Goal: Task Accomplishment & Management: Use online tool/utility

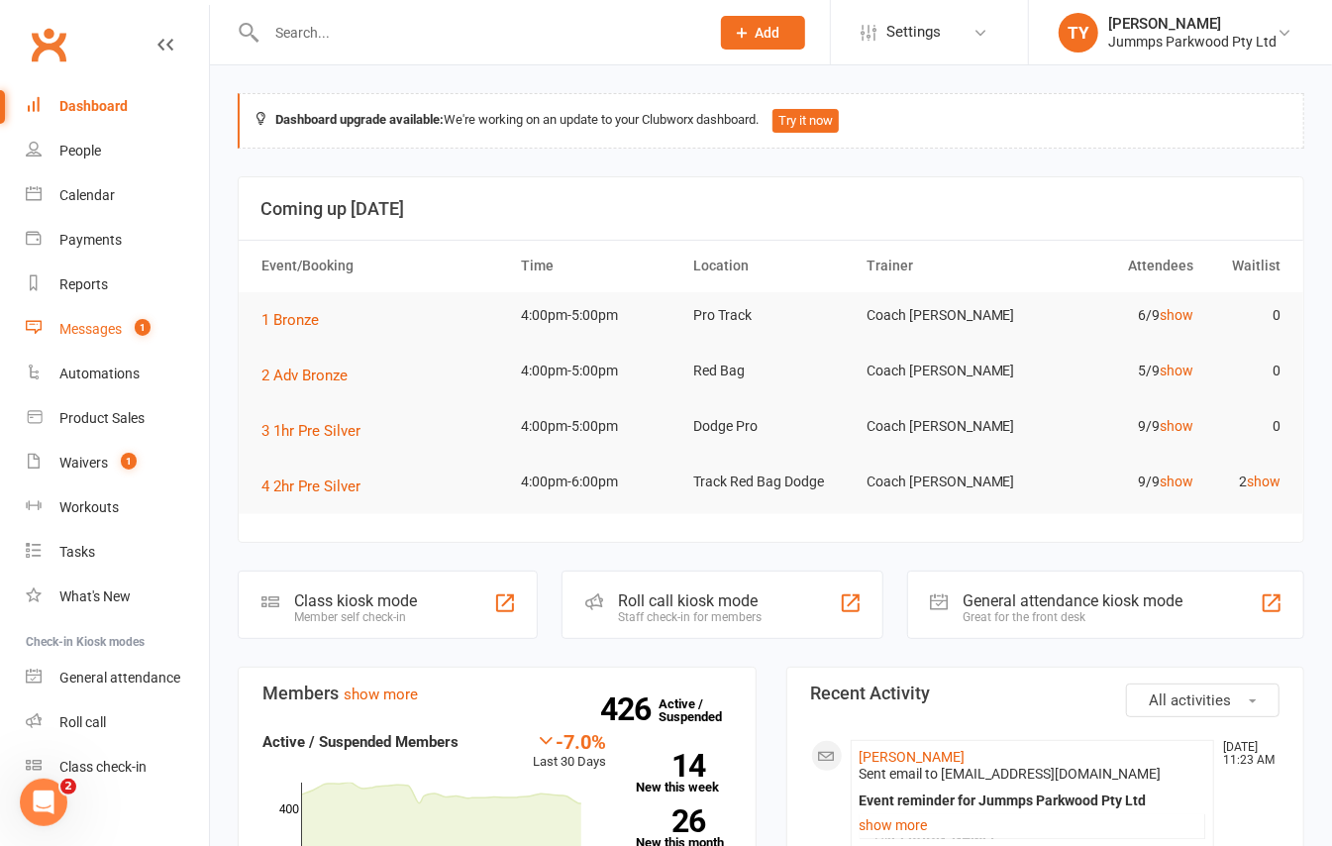
click at [120, 323] on div "Messages" at bounding box center [90, 329] width 62 height 16
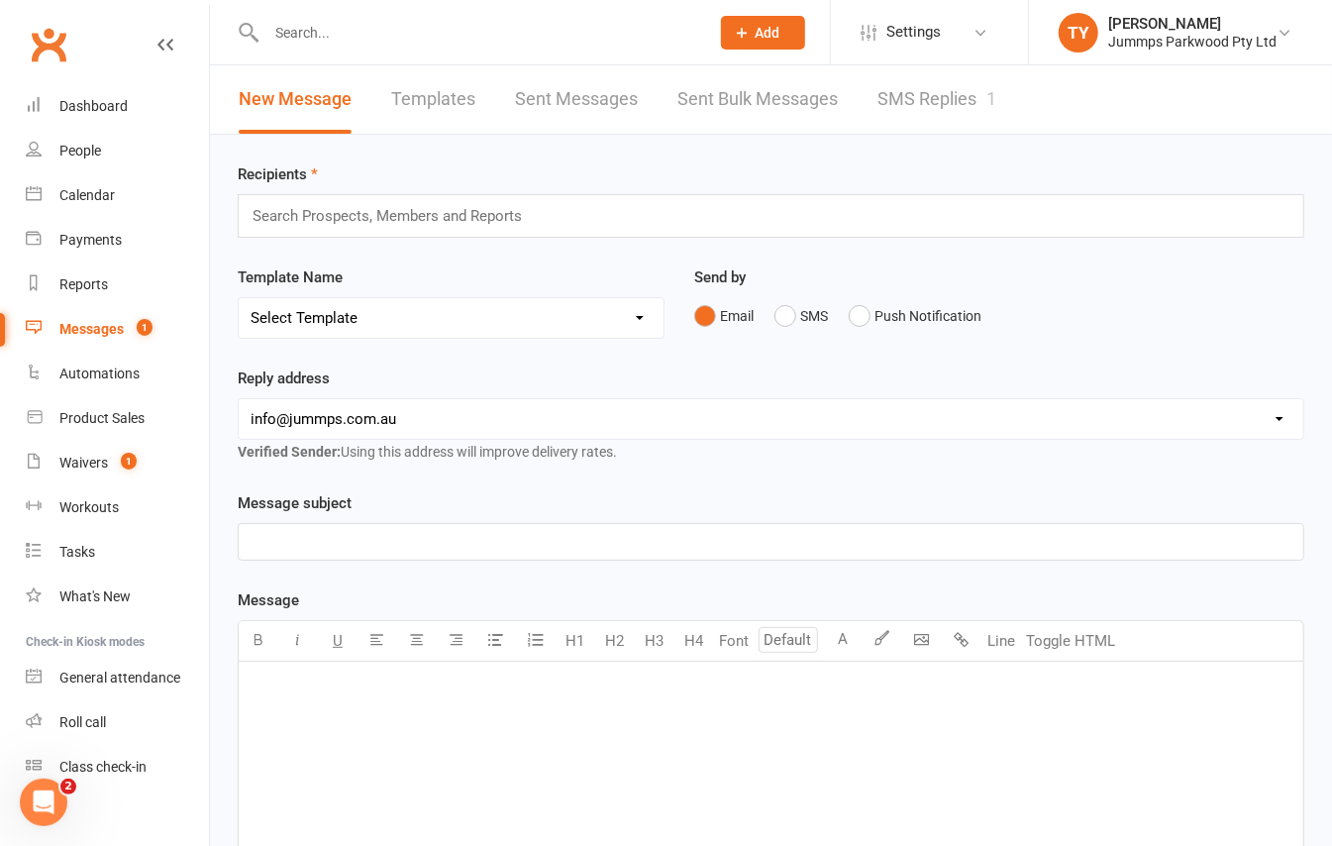
click at [897, 95] on link "SMS Replies 1" at bounding box center [936, 99] width 119 height 68
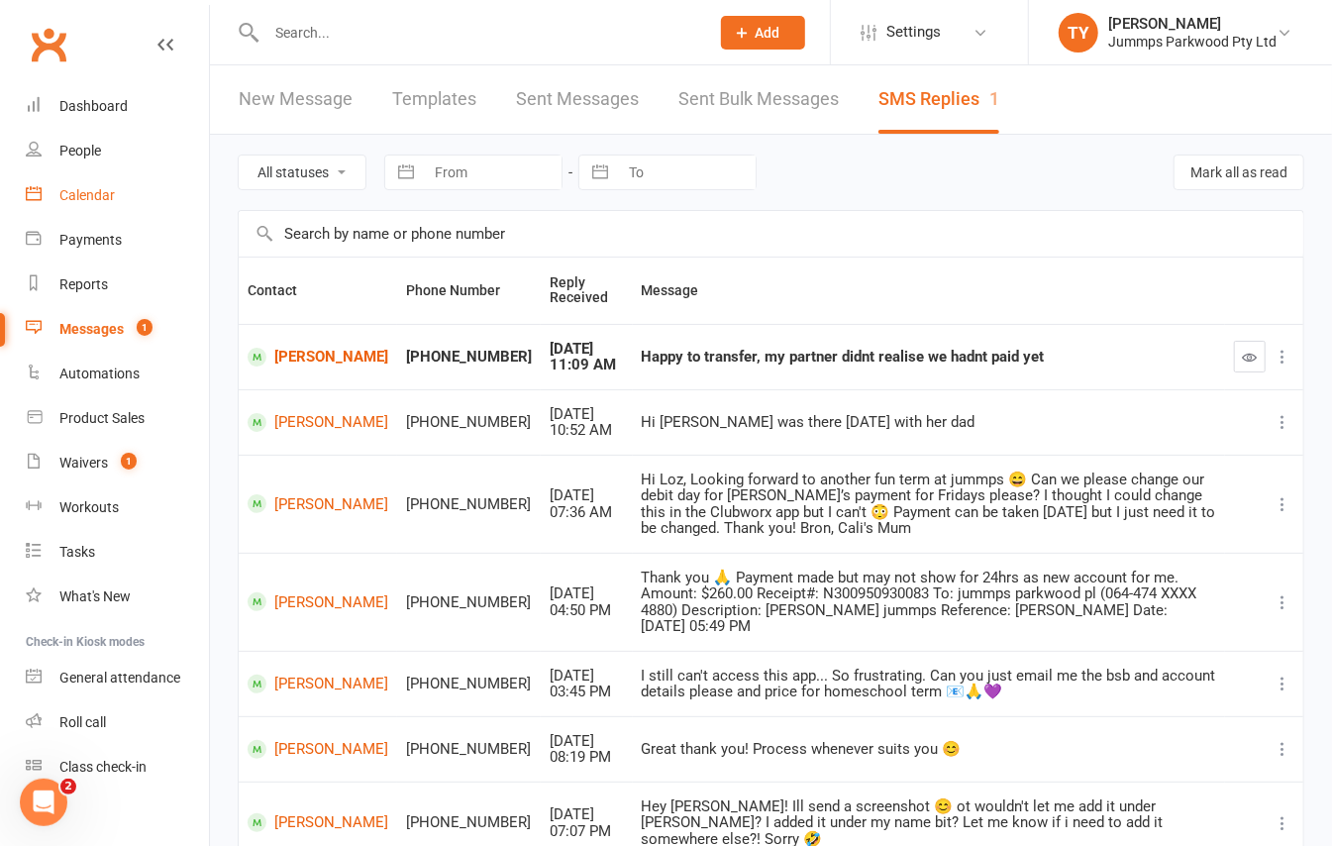
click at [75, 183] on link "Calendar" at bounding box center [117, 195] width 183 height 45
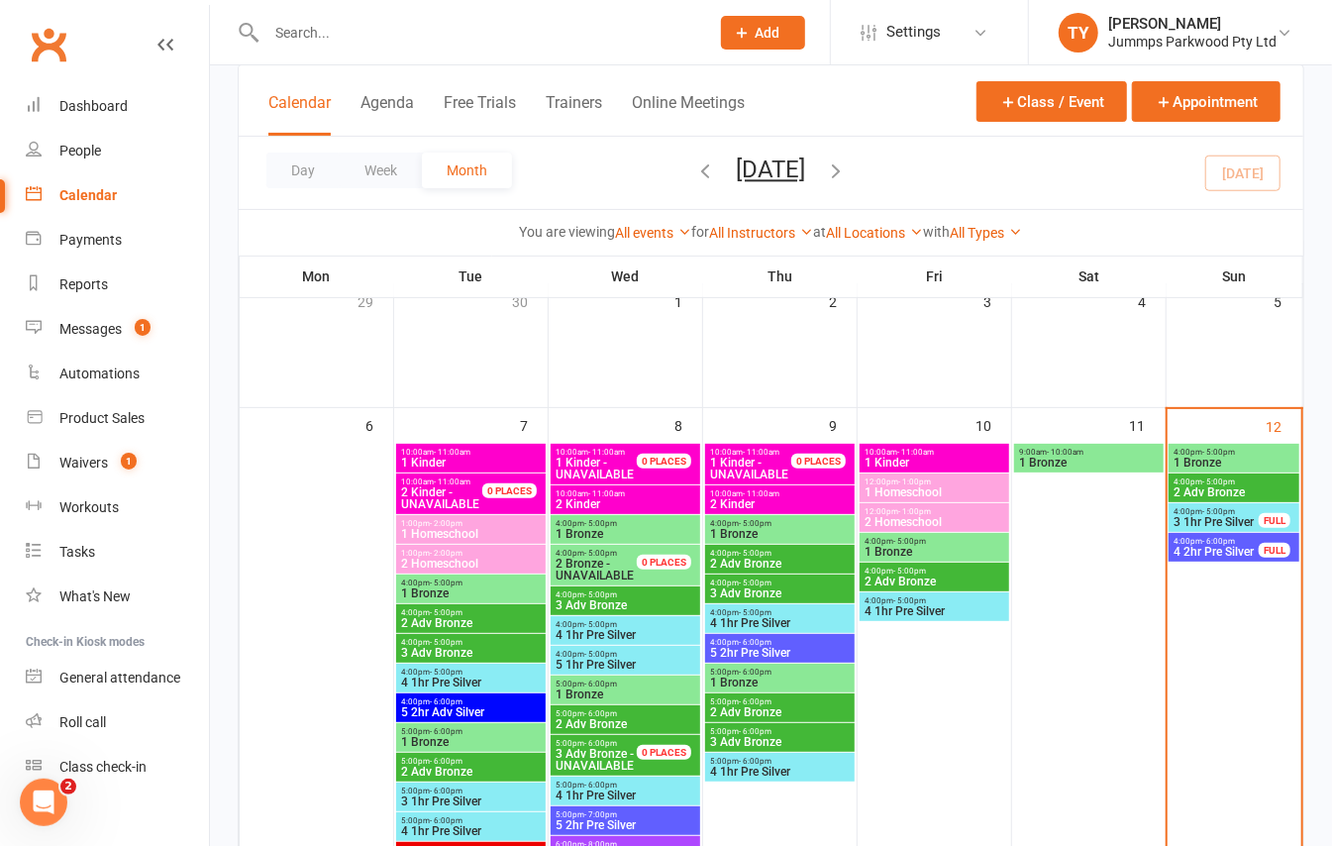
scroll to position [132, 0]
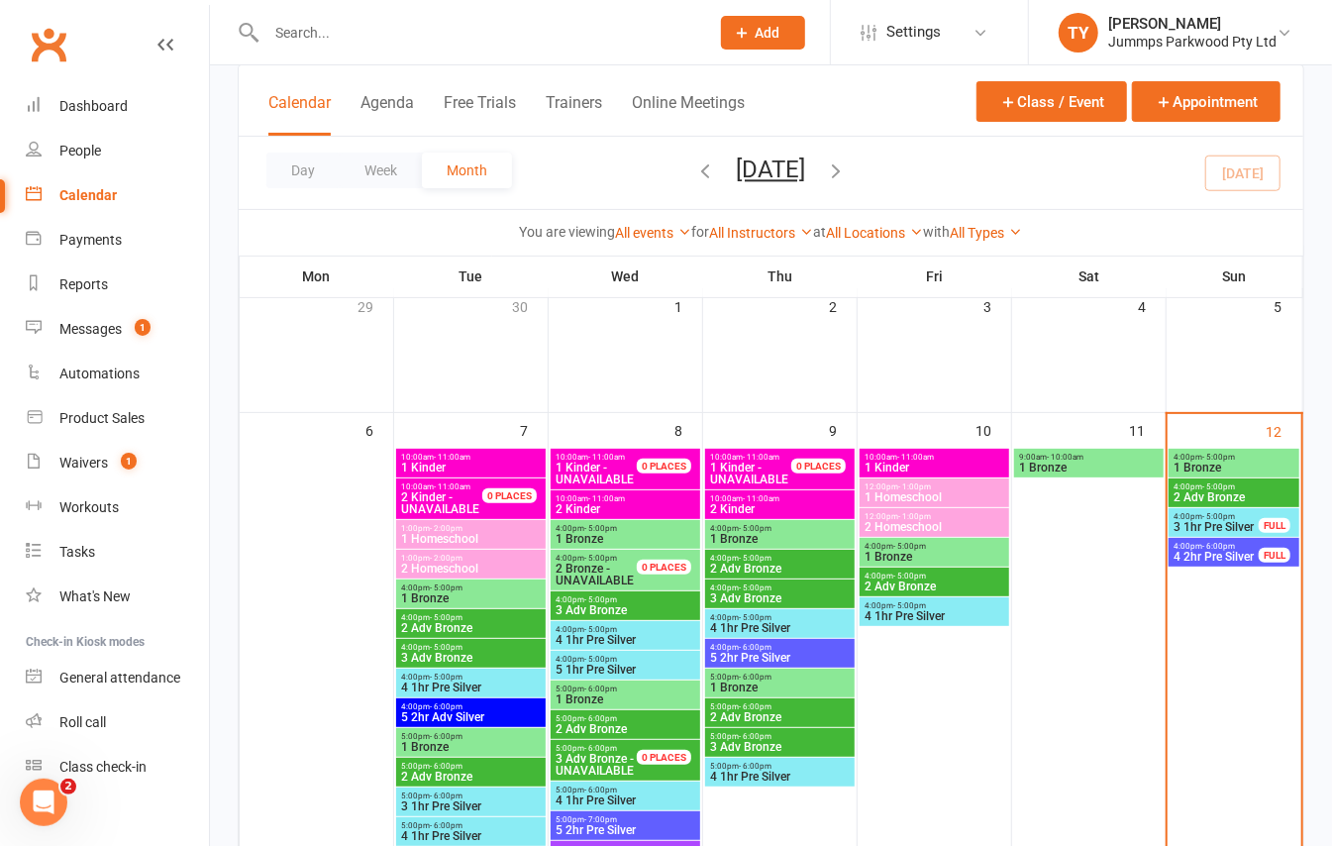
click at [1218, 469] on span "1 Bronze" at bounding box center [1234, 468] width 123 height 12
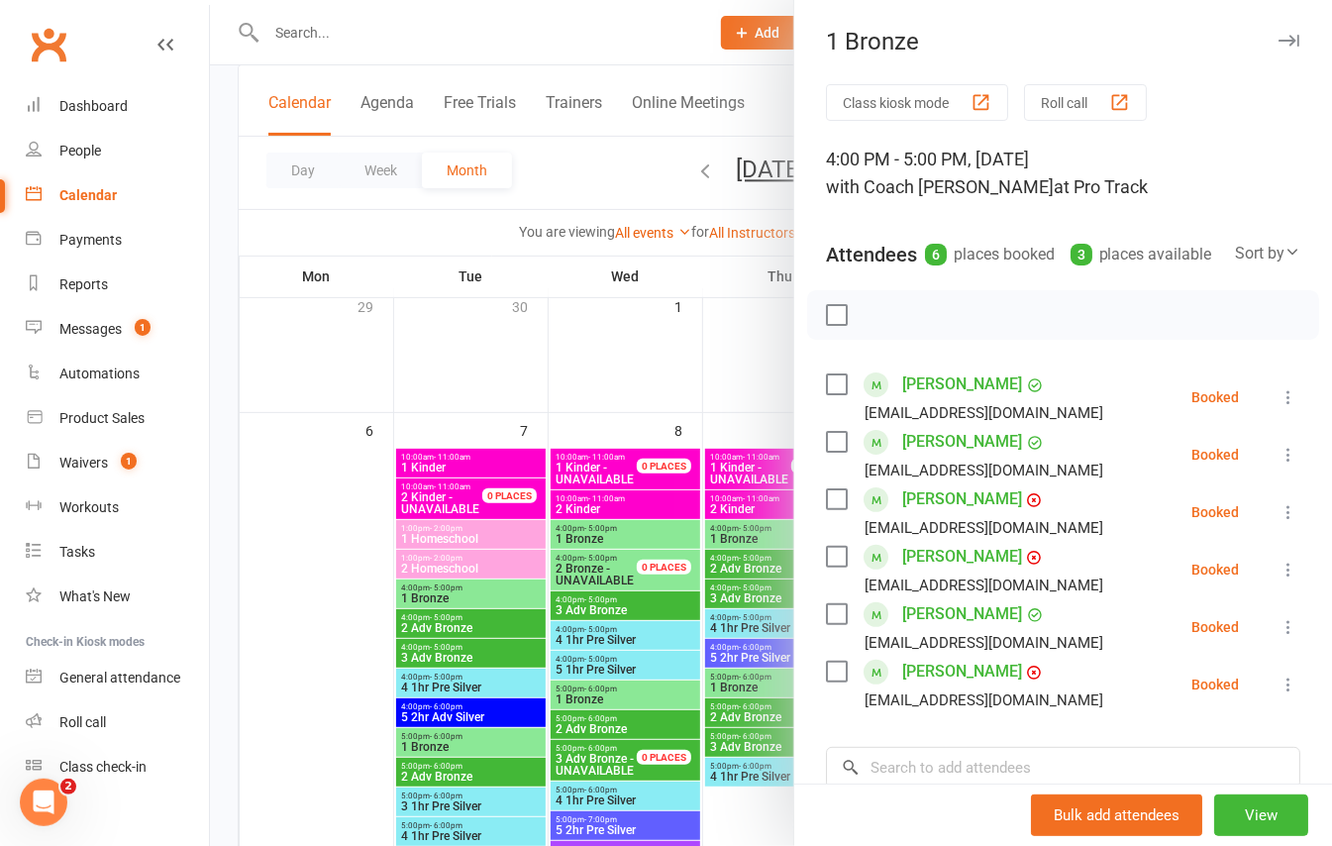
click at [729, 199] on div at bounding box center [771, 423] width 1122 height 846
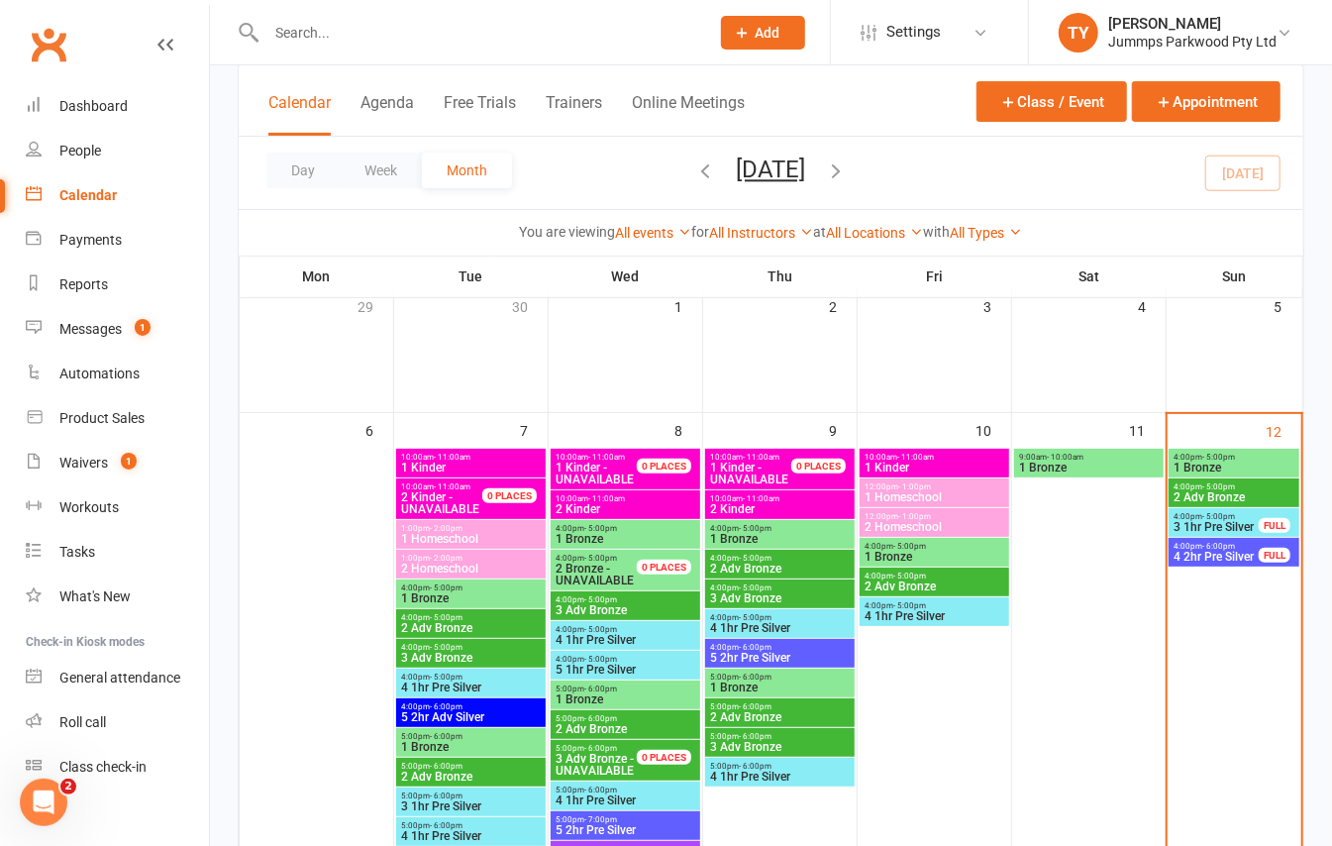
click at [1240, 499] on span "2 Adv Bronze" at bounding box center [1234, 497] width 123 height 12
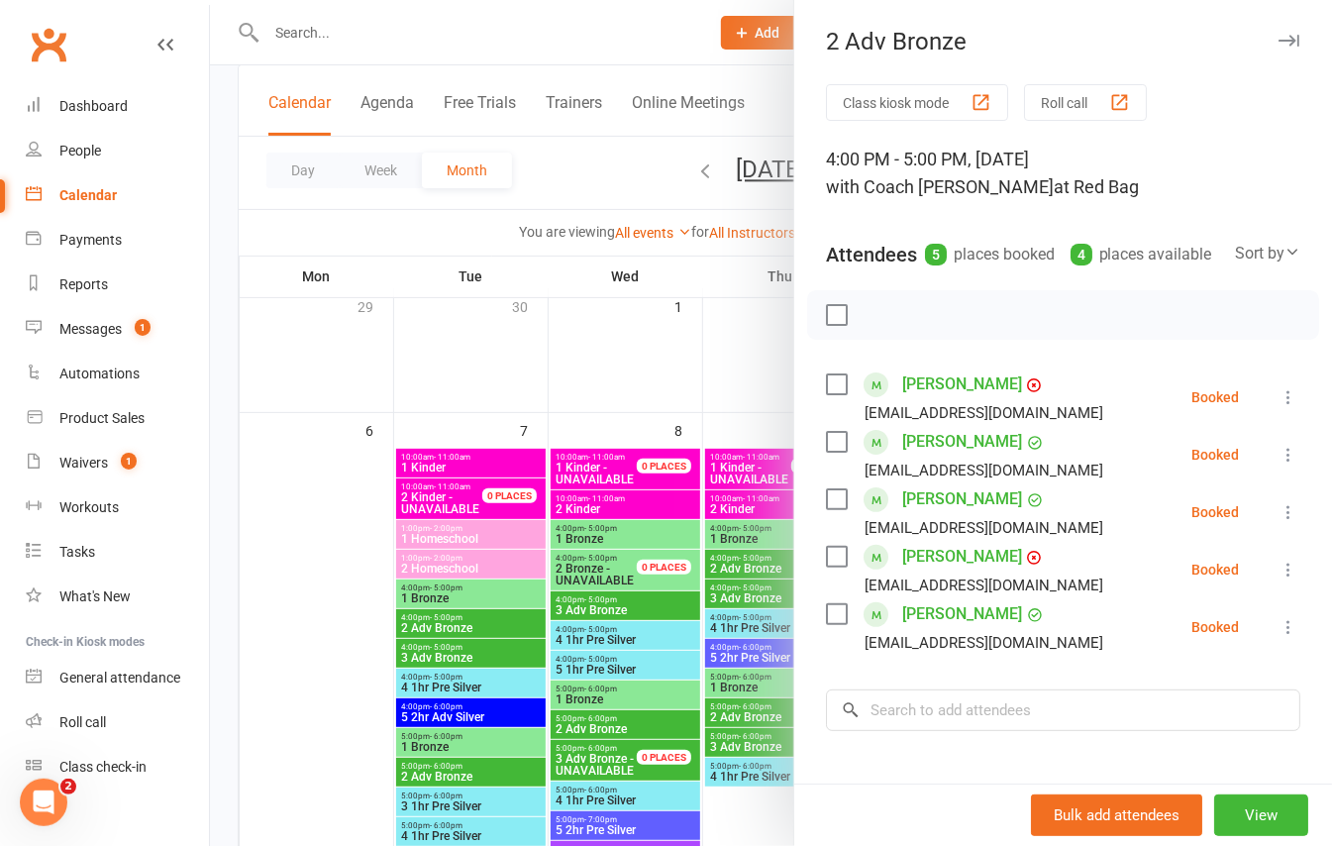
click at [679, 341] on div at bounding box center [771, 423] width 1122 height 846
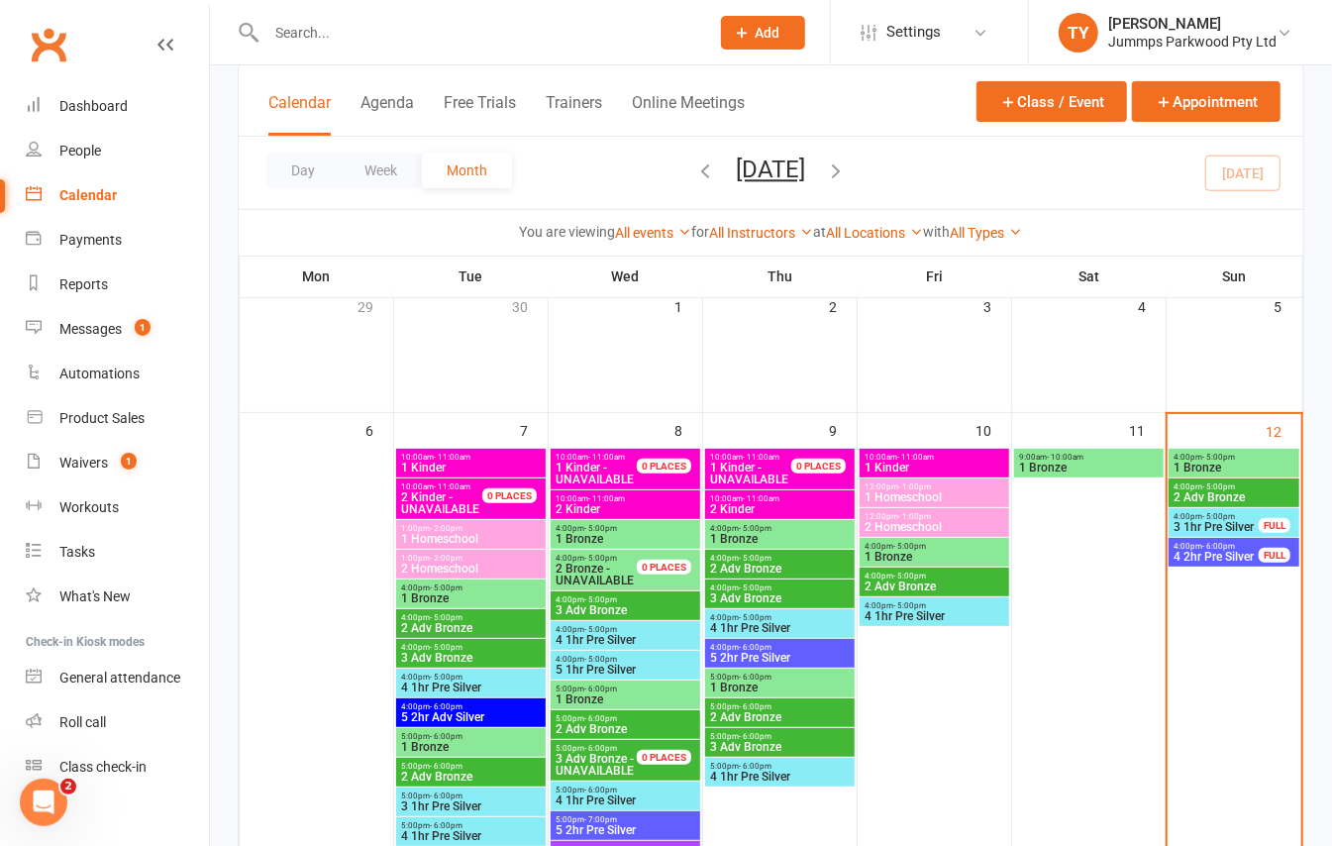
click at [1193, 528] on span "3 1hr Pre Silver" at bounding box center [1216, 527] width 87 height 12
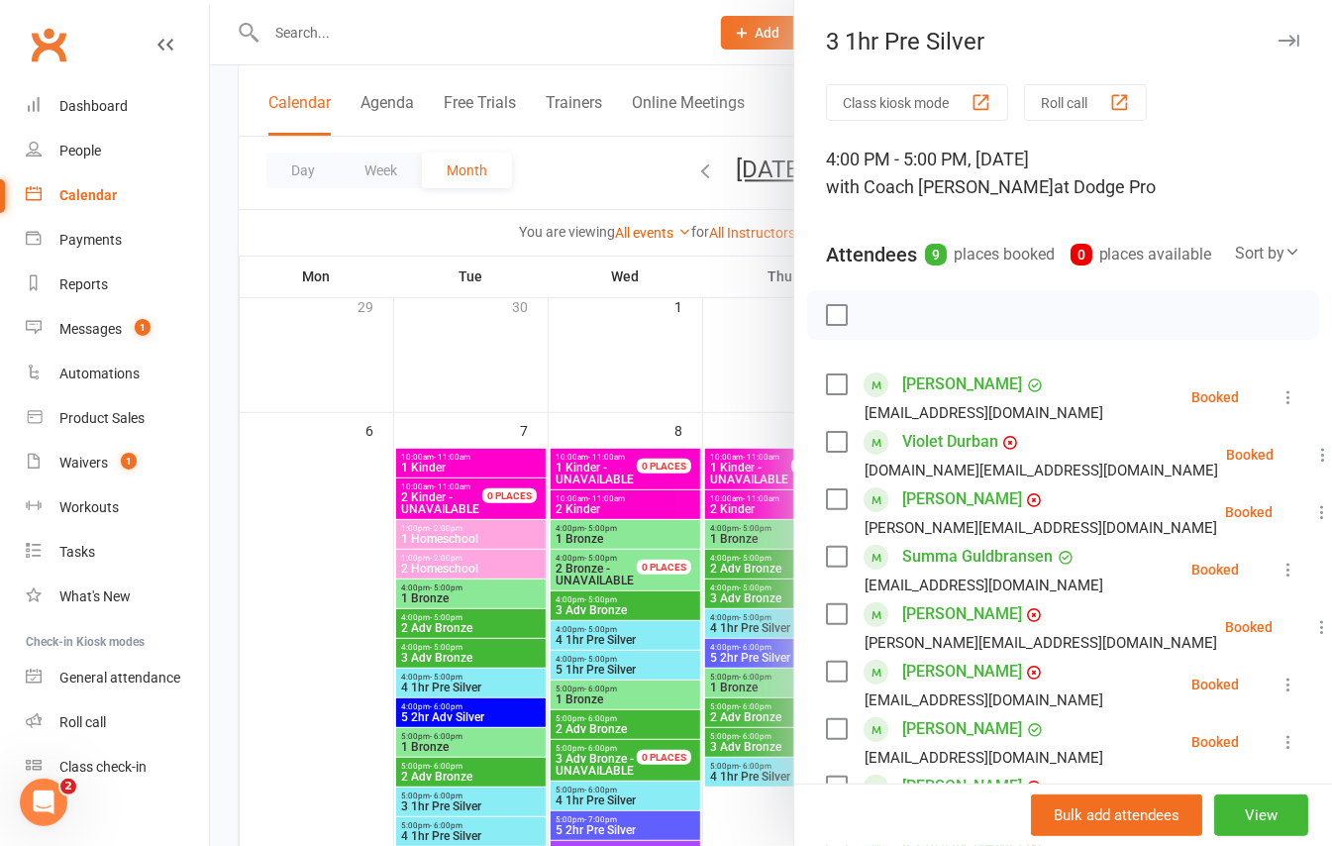
click at [750, 370] on div at bounding box center [771, 423] width 1122 height 846
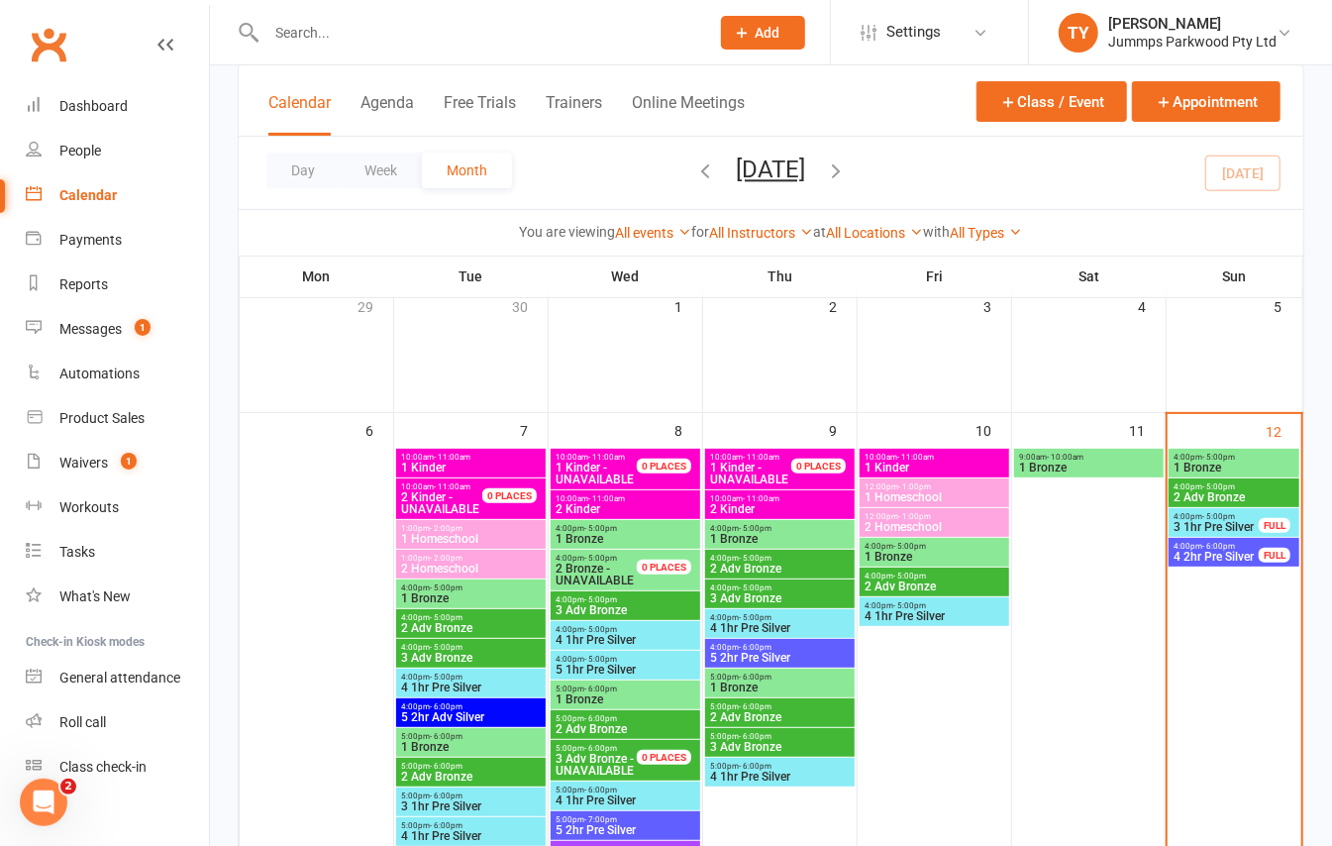
click at [1210, 564] on div "4:00pm - 6:00pm 4 2hr Pre Silver FULL" at bounding box center [1234, 552] width 131 height 29
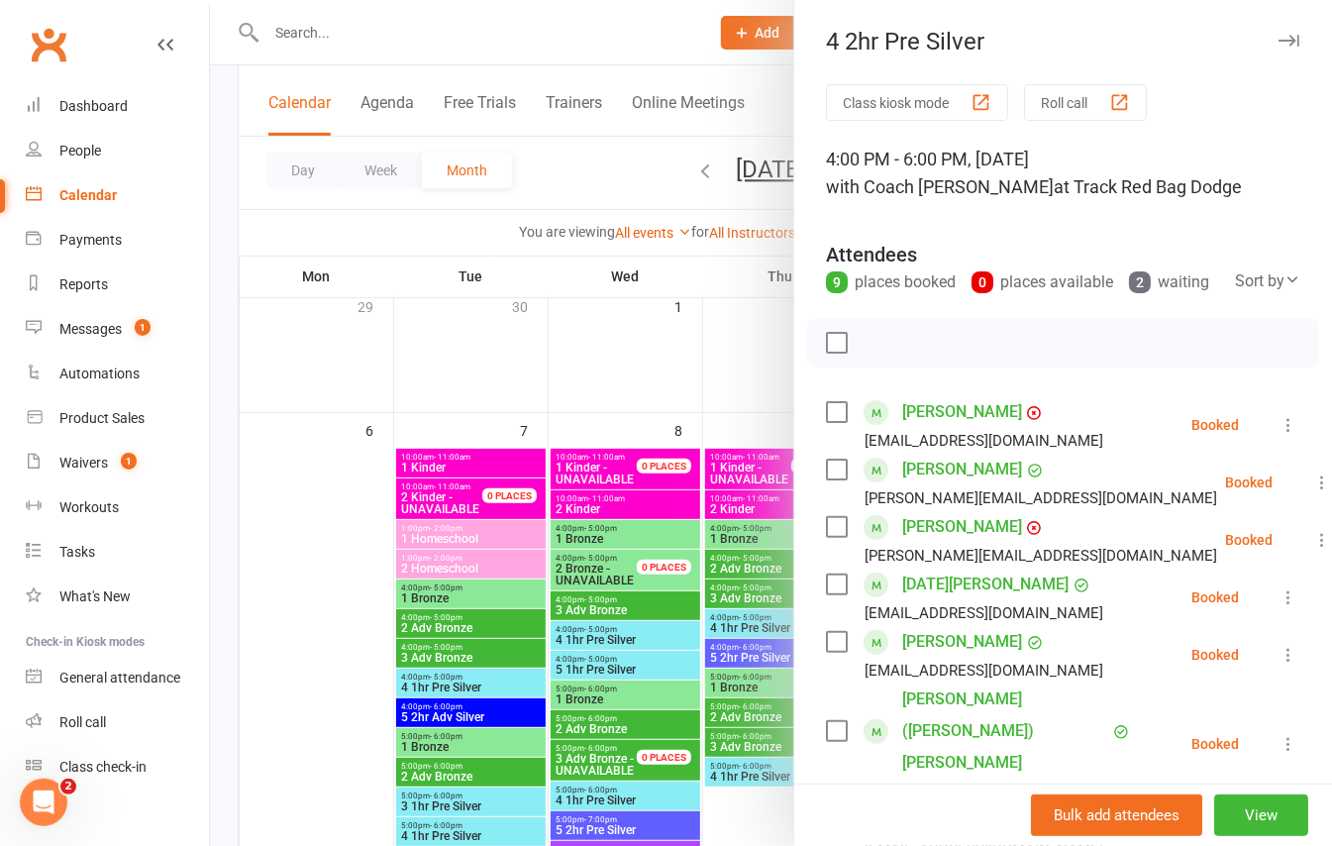
click at [761, 358] on div at bounding box center [771, 423] width 1122 height 846
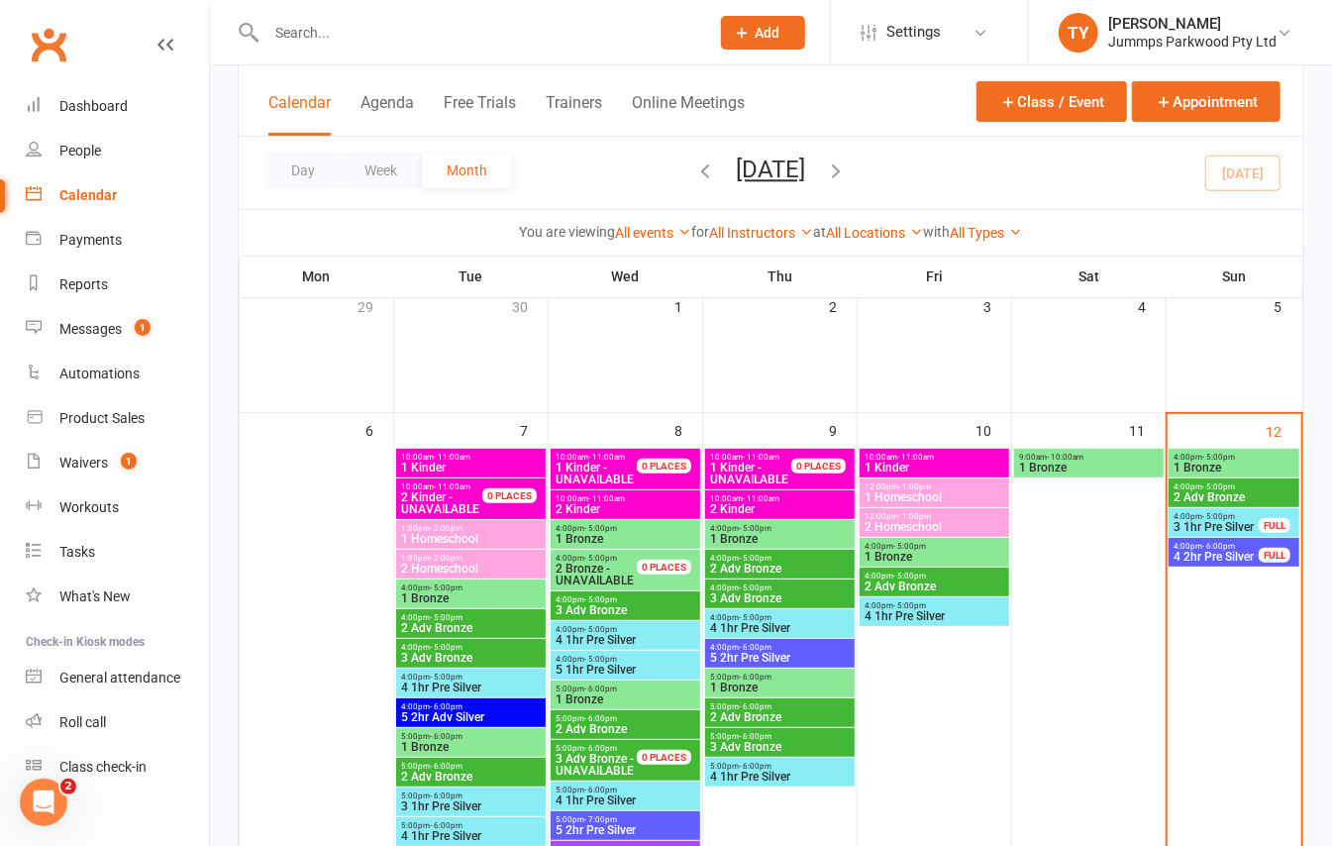
click at [1280, 497] on span "2 Adv Bronze" at bounding box center [1234, 497] width 123 height 12
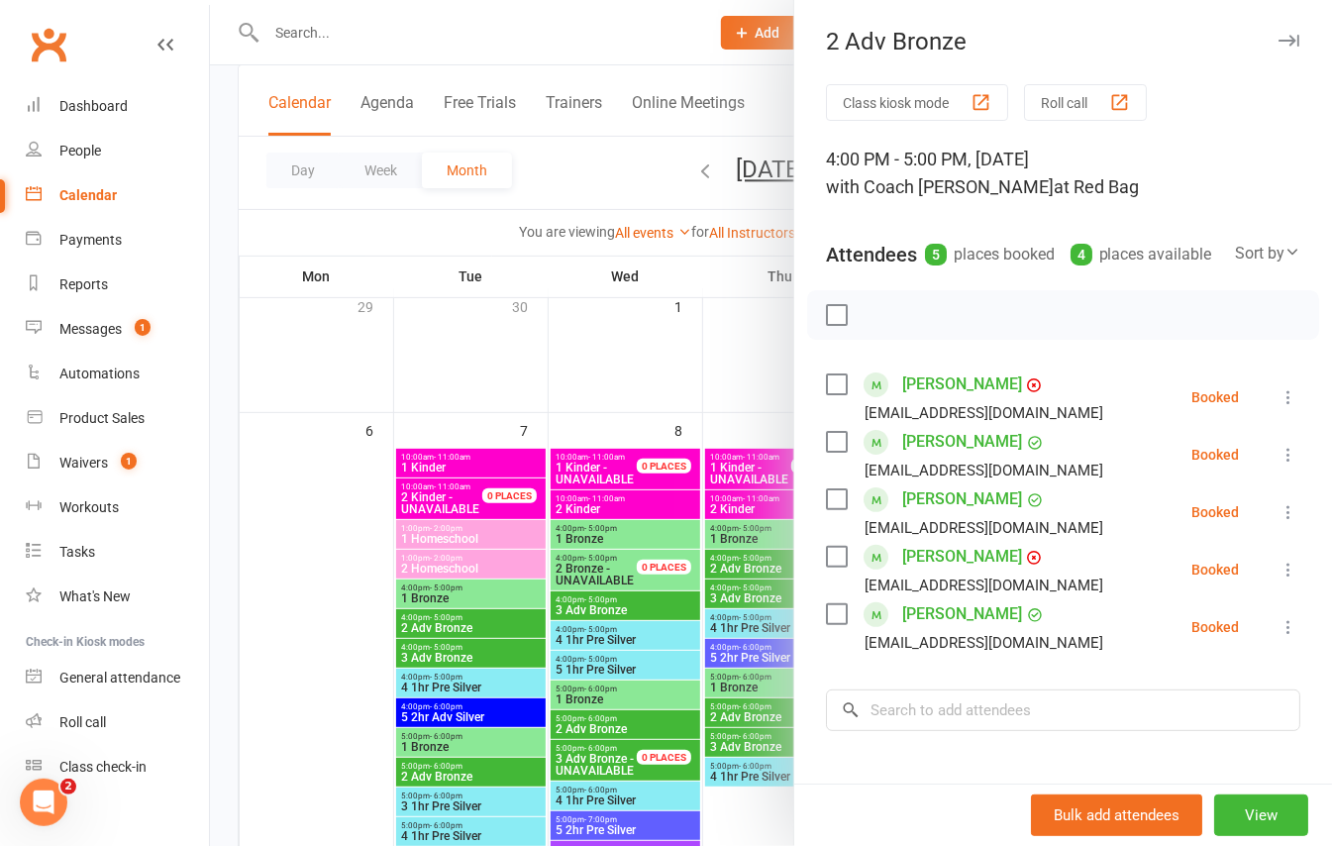
click at [750, 326] on div at bounding box center [771, 423] width 1122 height 846
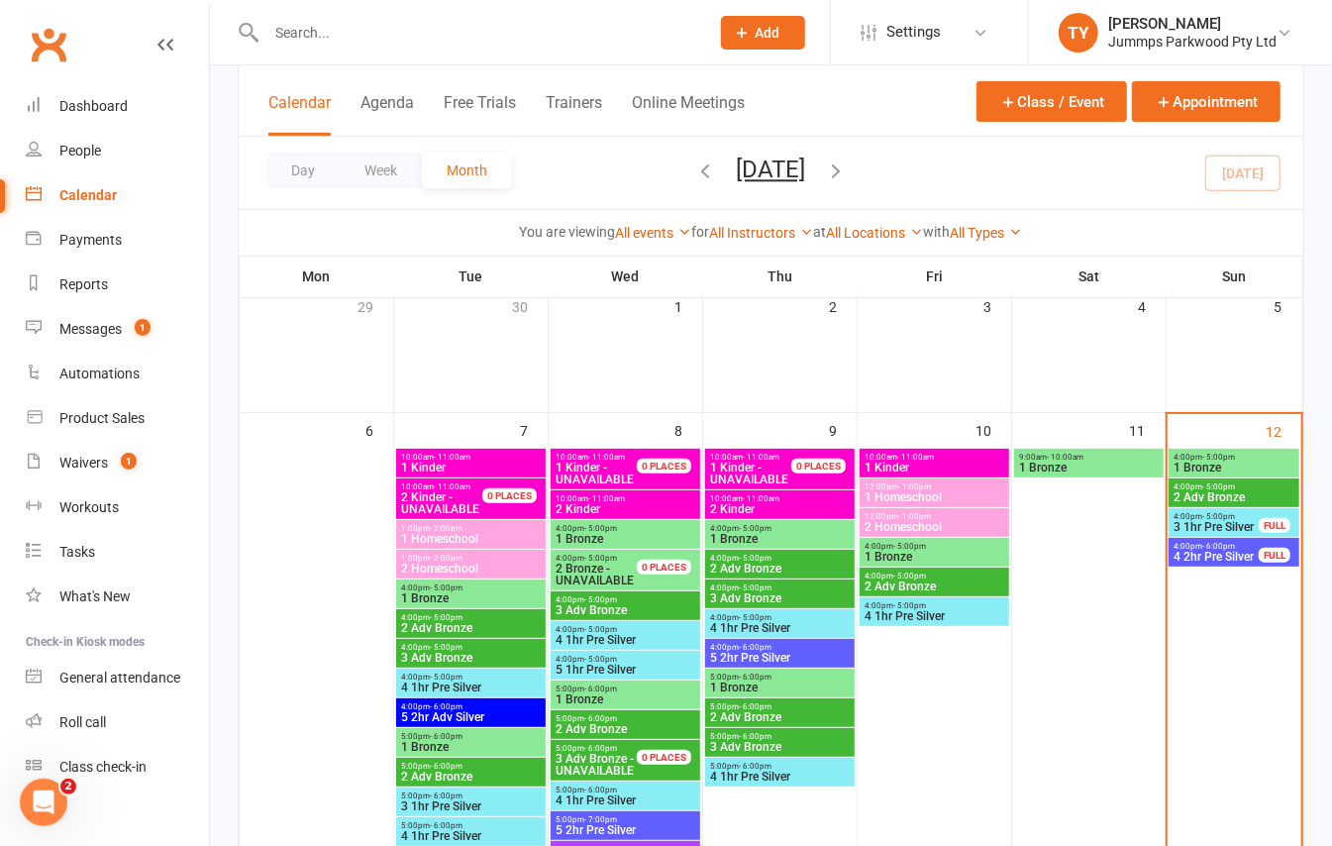
click at [1238, 465] on span "1 Bronze" at bounding box center [1234, 468] width 123 height 12
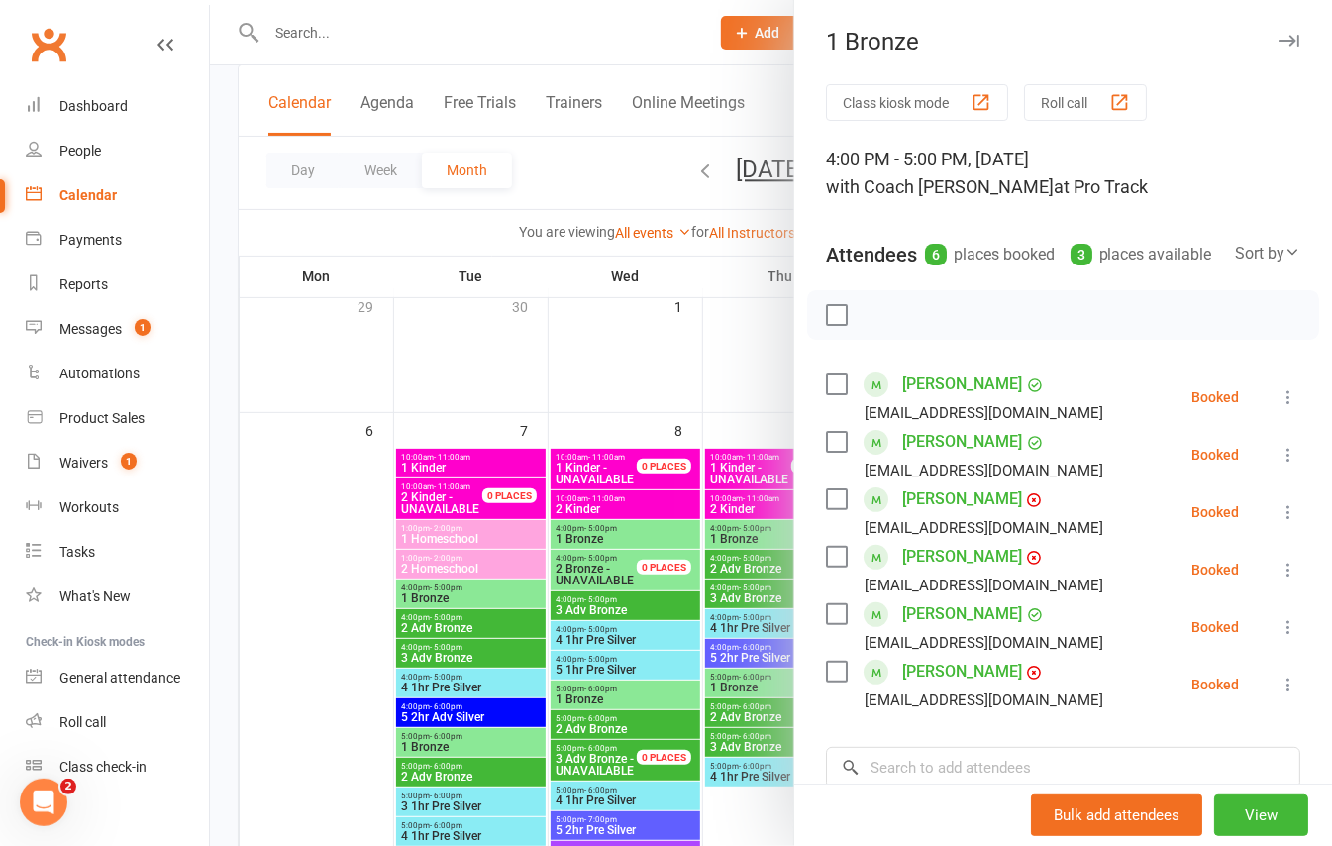
click at [1279, 38] on icon "button" at bounding box center [1289, 41] width 21 height 12
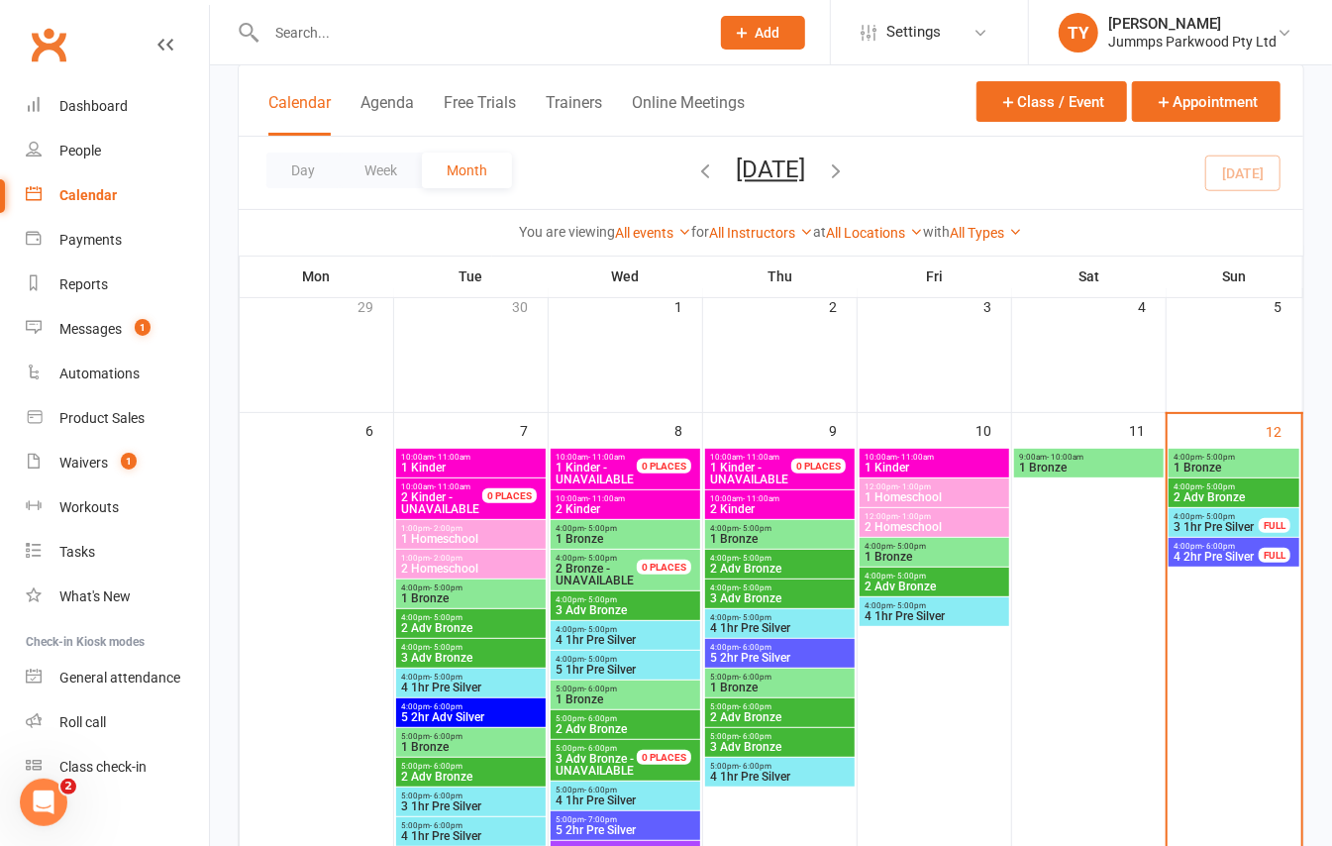
click at [1209, 493] on span "2 Adv Bronze" at bounding box center [1234, 497] width 123 height 12
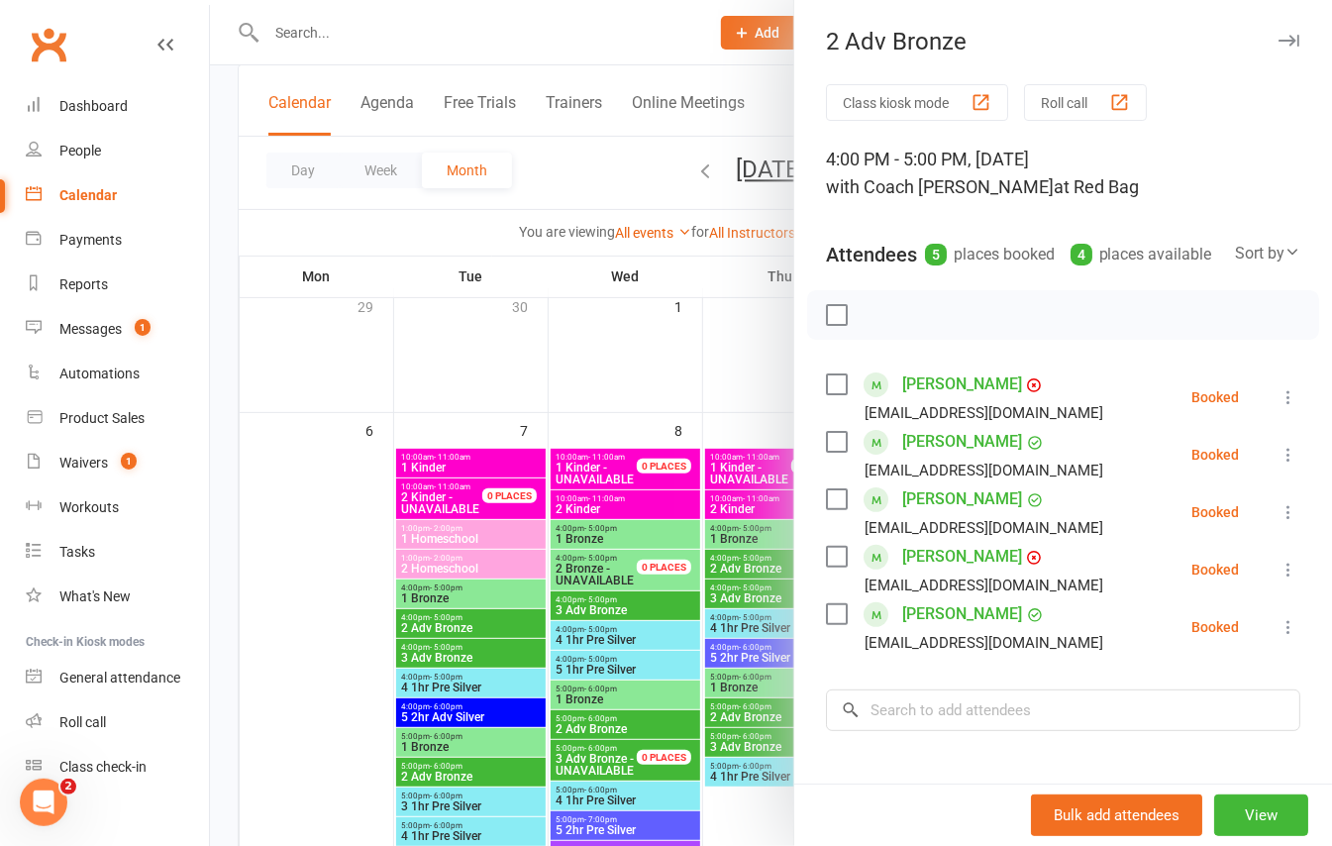
click at [1277, 33] on button "button" at bounding box center [1289, 41] width 24 height 24
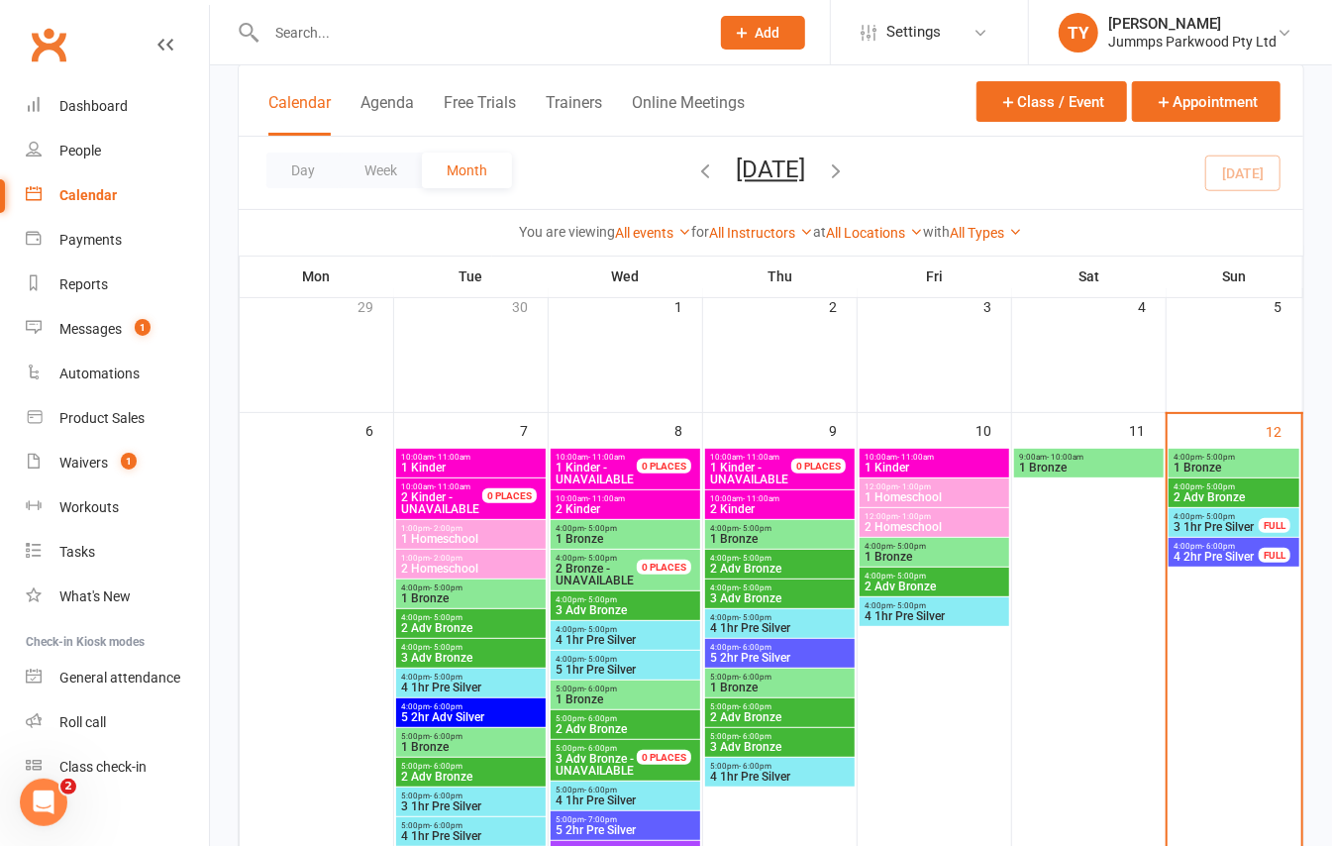
click at [1232, 521] on span "3 1hr Pre Silver" at bounding box center [1216, 527] width 87 height 12
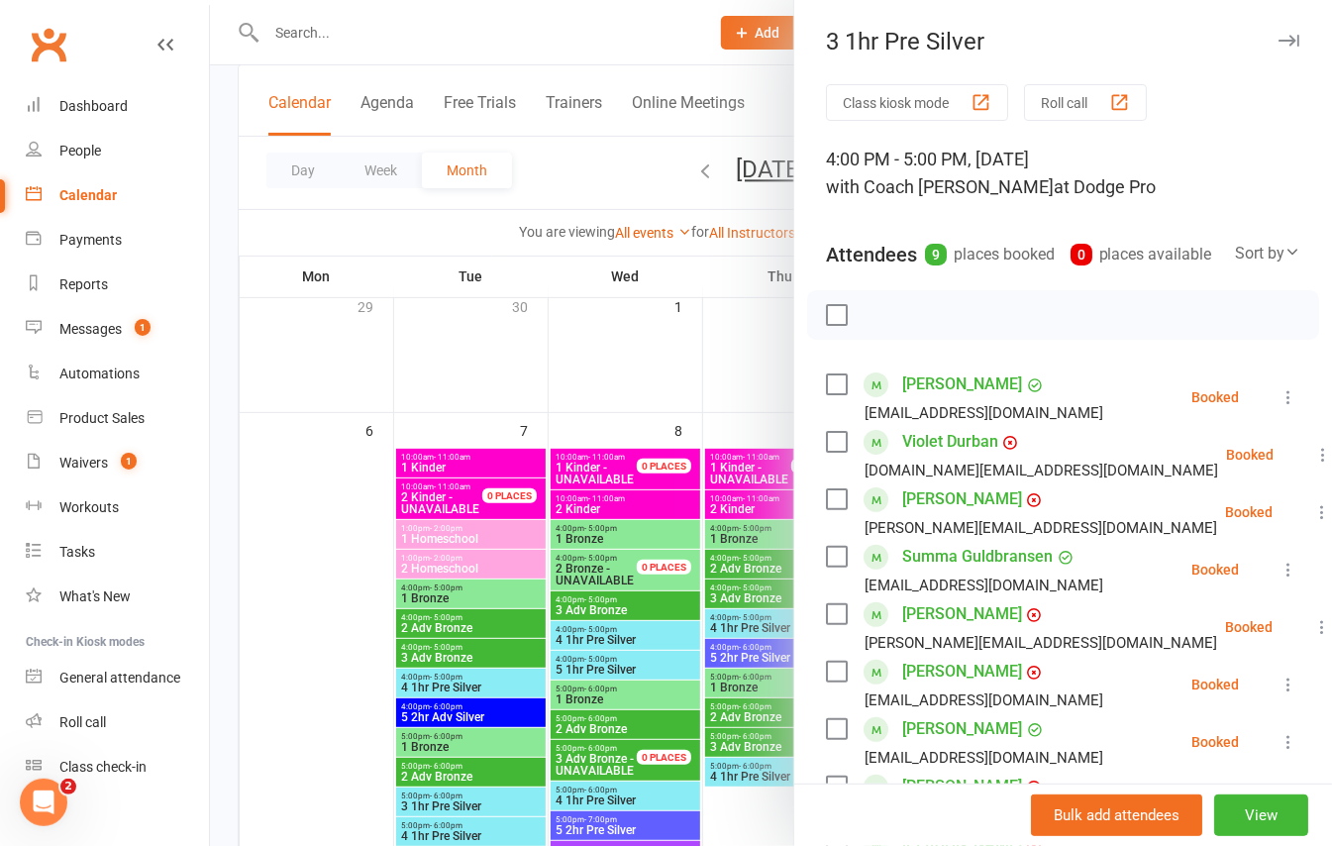
drag, startPoint x: 1246, startPoint y: 42, endPoint x: 1236, endPoint y: 72, distance: 32.3
click at [1279, 42] on icon "button" at bounding box center [1289, 41] width 21 height 12
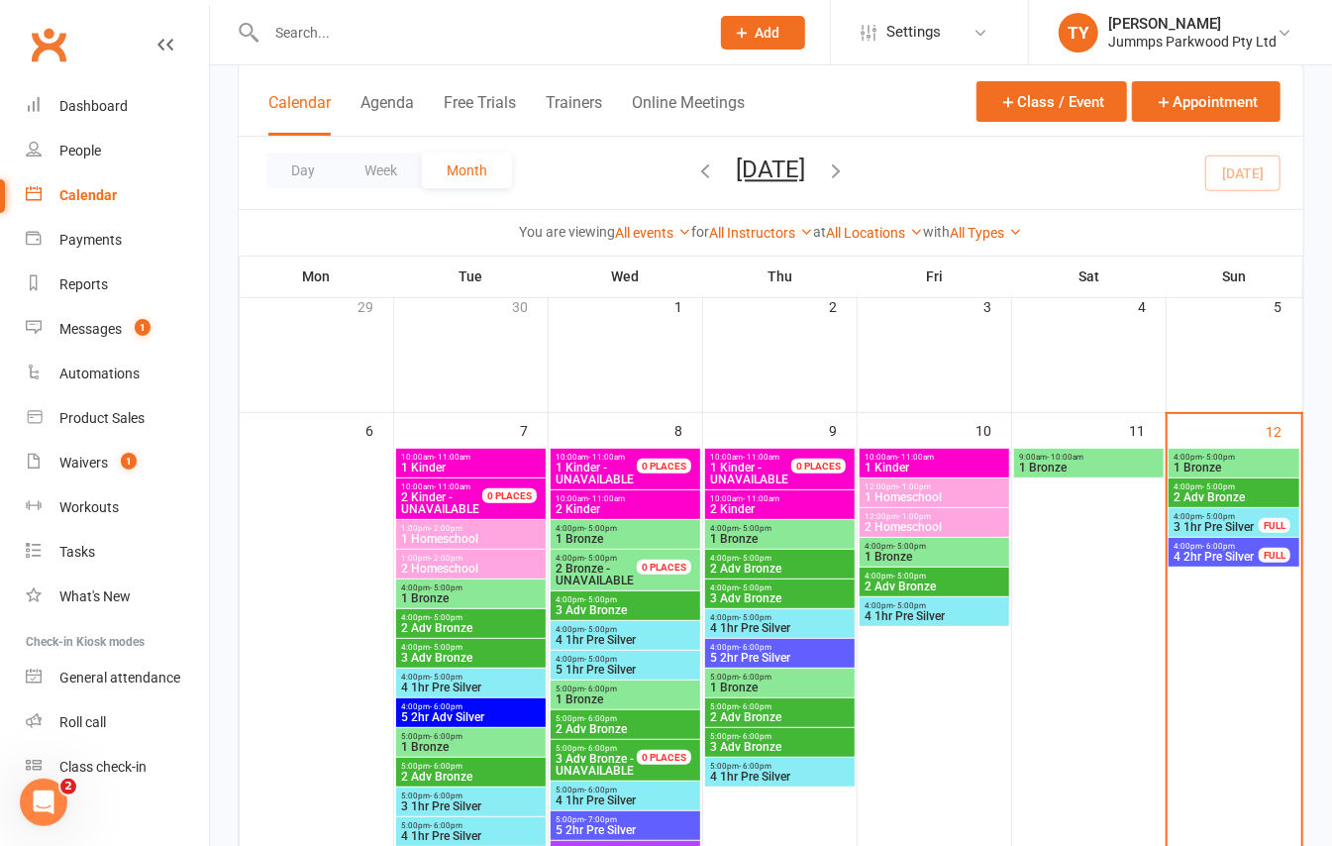
click at [1209, 565] on div "4:00pm - 6:00pm 4 2hr Pre Silver FULL" at bounding box center [1234, 552] width 131 height 29
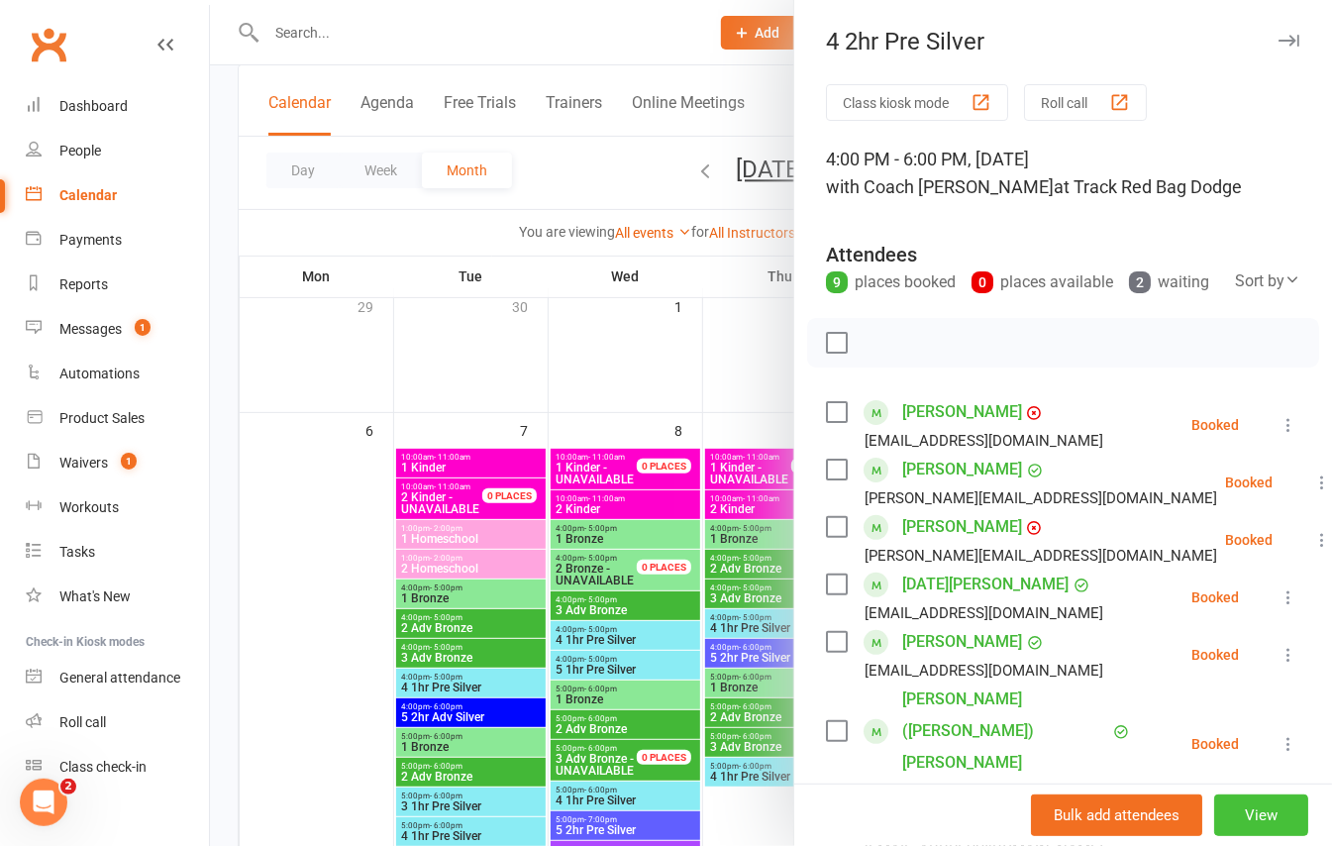
click at [1234, 809] on button "View" at bounding box center [1261, 815] width 94 height 42
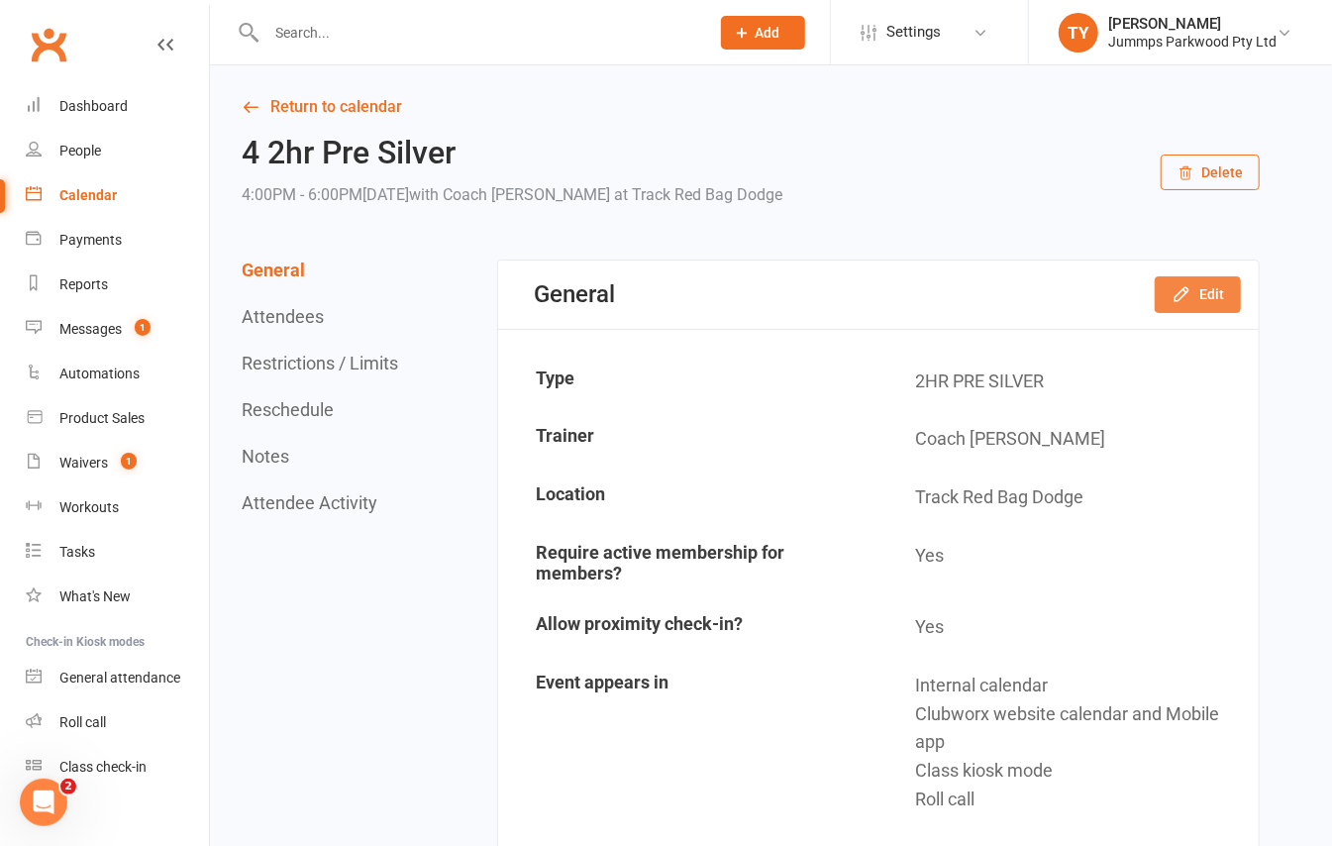
click at [1187, 291] on icon "button" at bounding box center [1181, 294] width 13 height 13
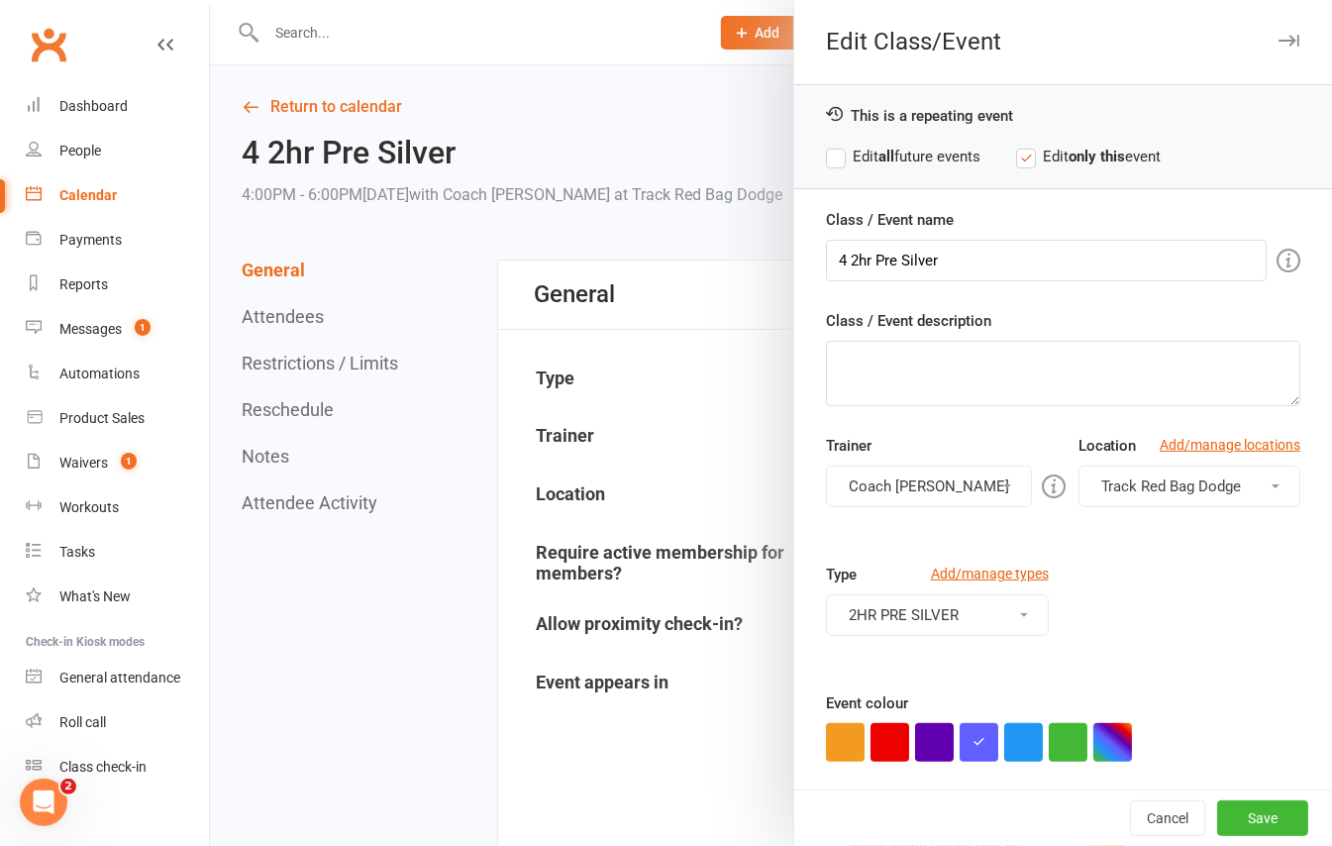
click at [1153, 491] on span "Track Red Bag Dodge" at bounding box center [1171, 486] width 141 height 18
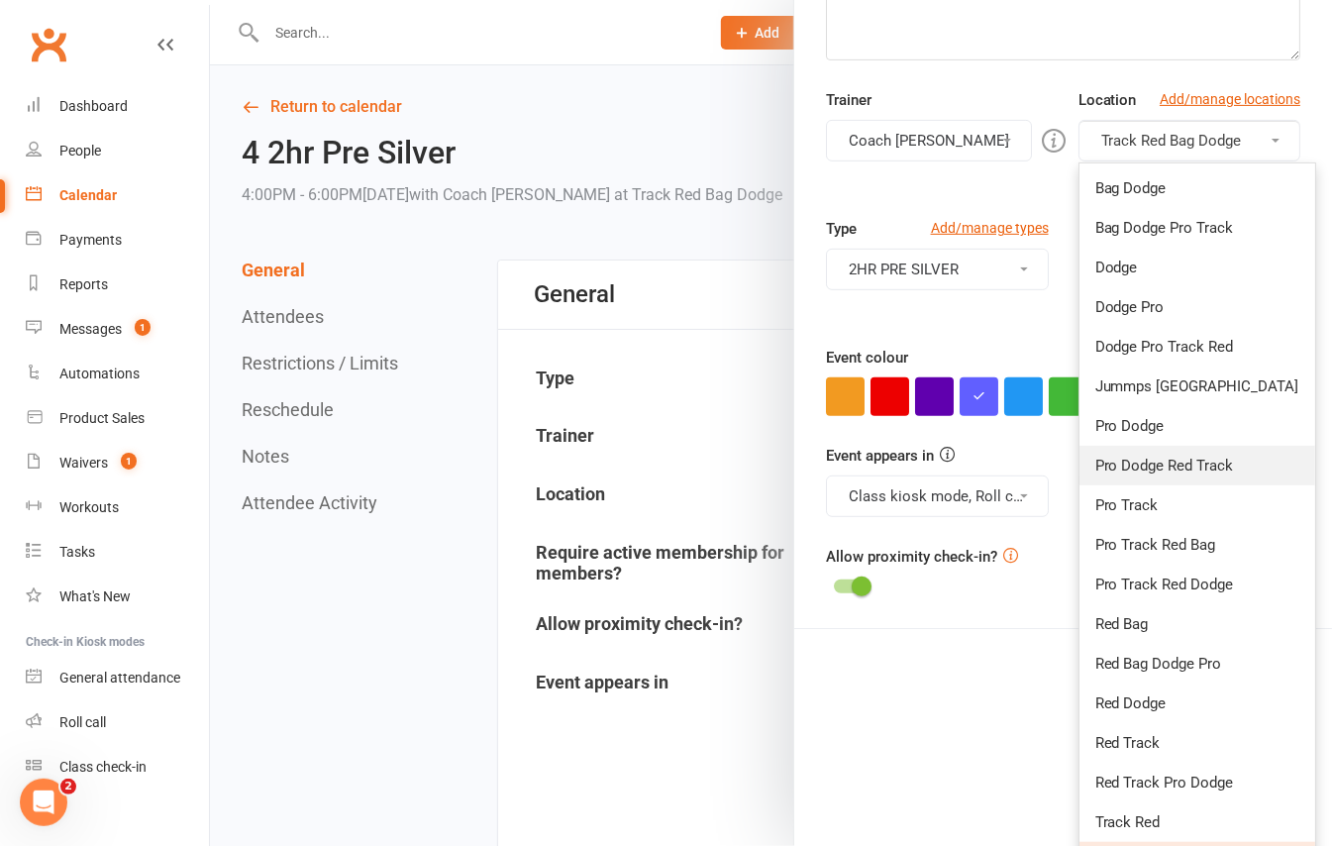
scroll to position [389, 0]
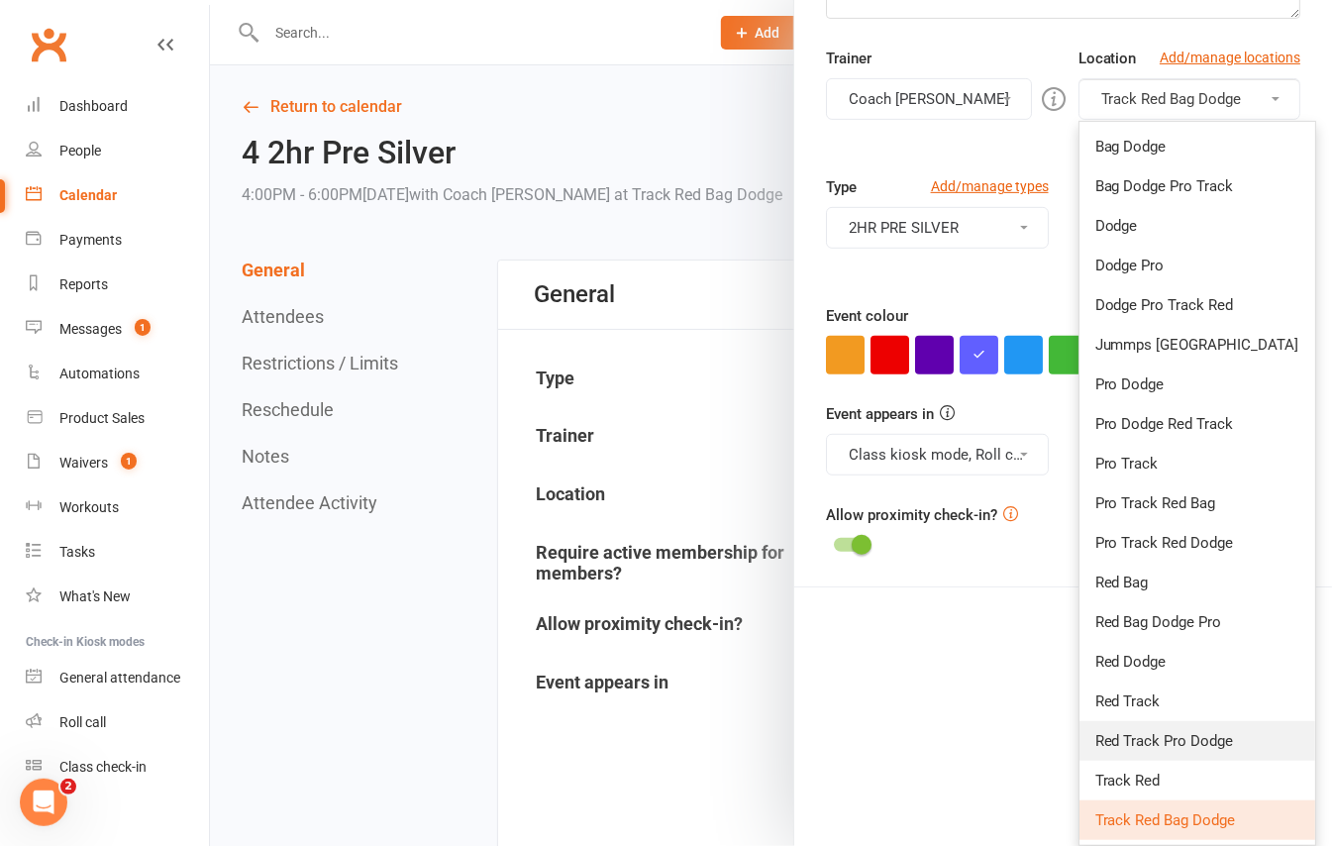
click at [1192, 738] on span "Red Track Pro Dodge" at bounding box center [1164, 741] width 139 height 18
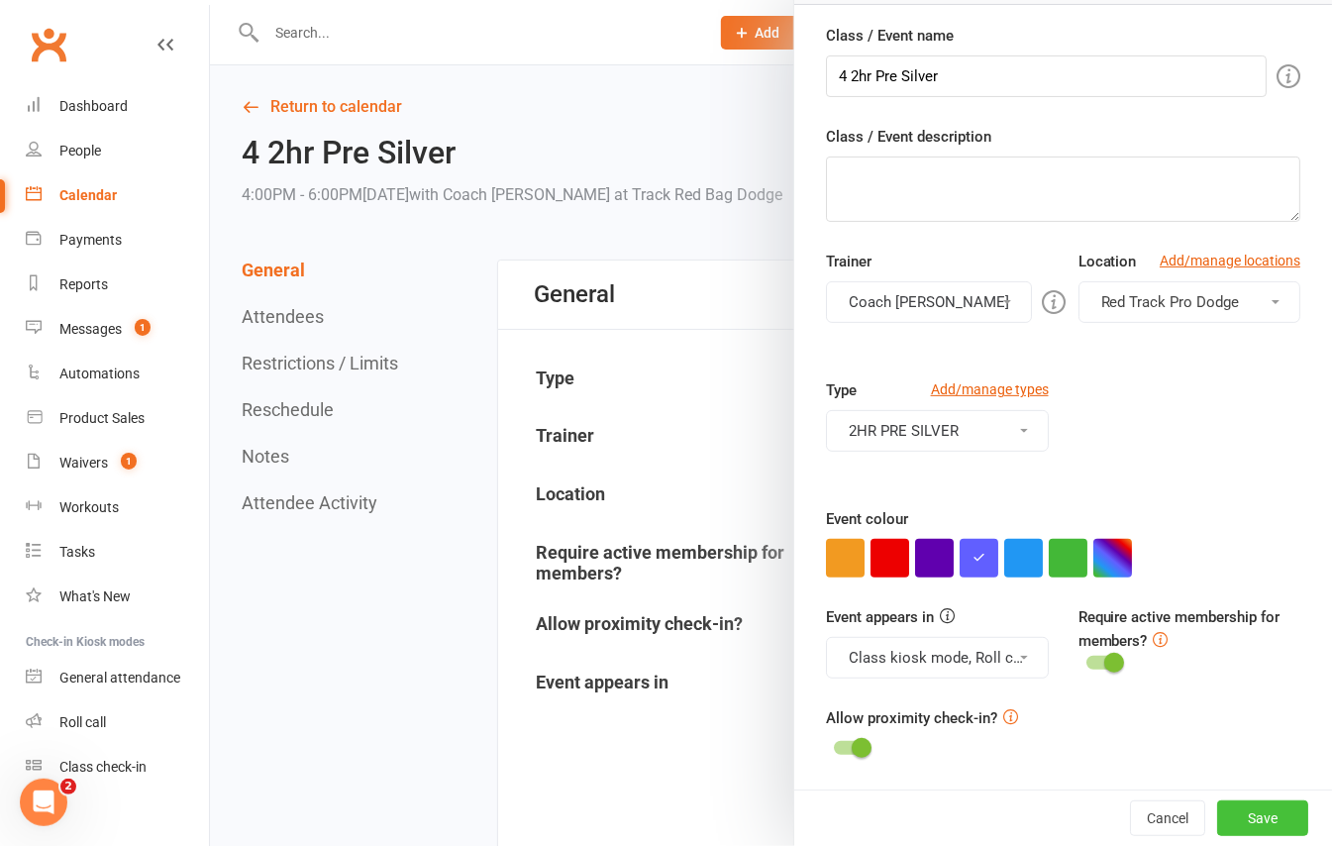
click at [1246, 808] on button "Save" at bounding box center [1262, 818] width 91 height 36
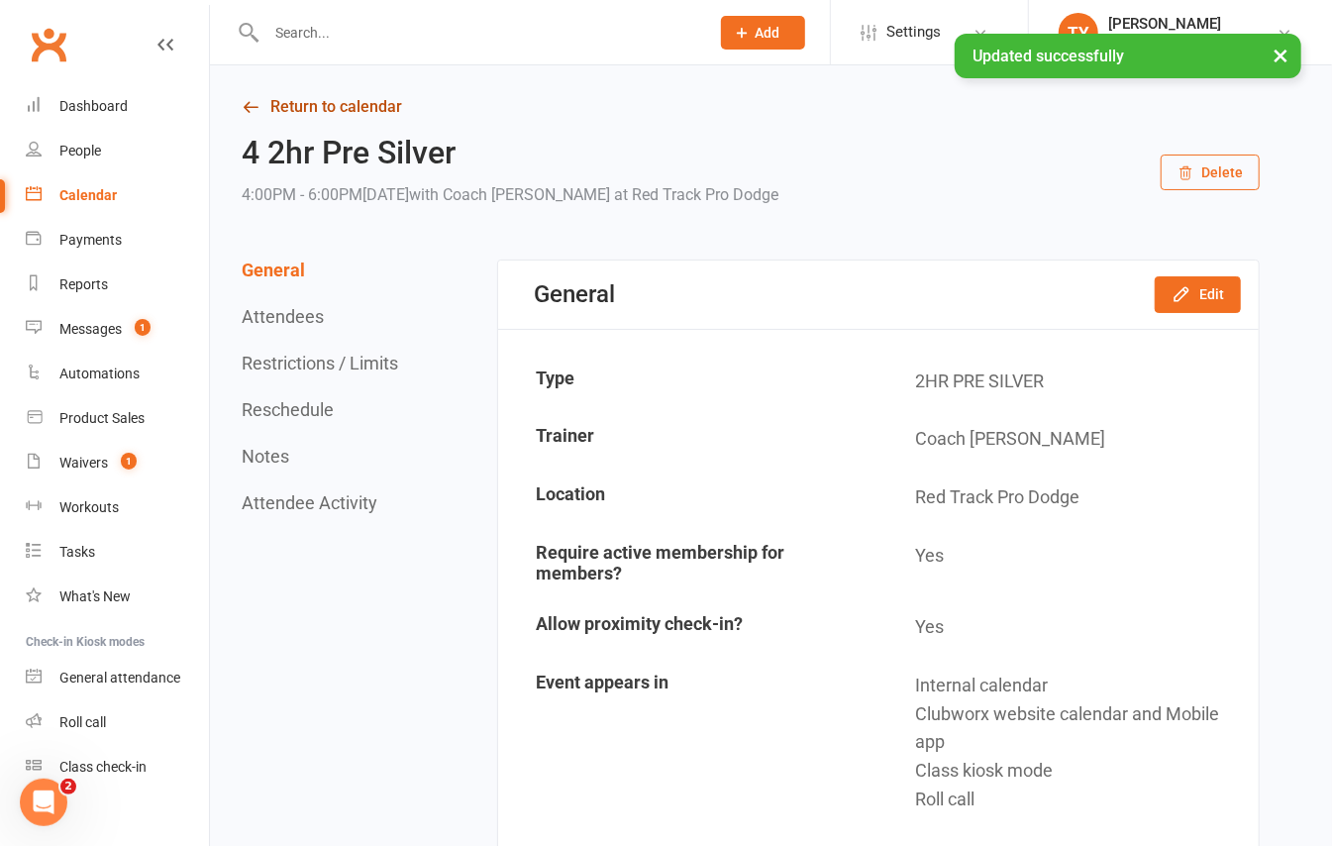
click at [311, 108] on link "Return to calendar" at bounding box center [751, 107] width 1018 height 28
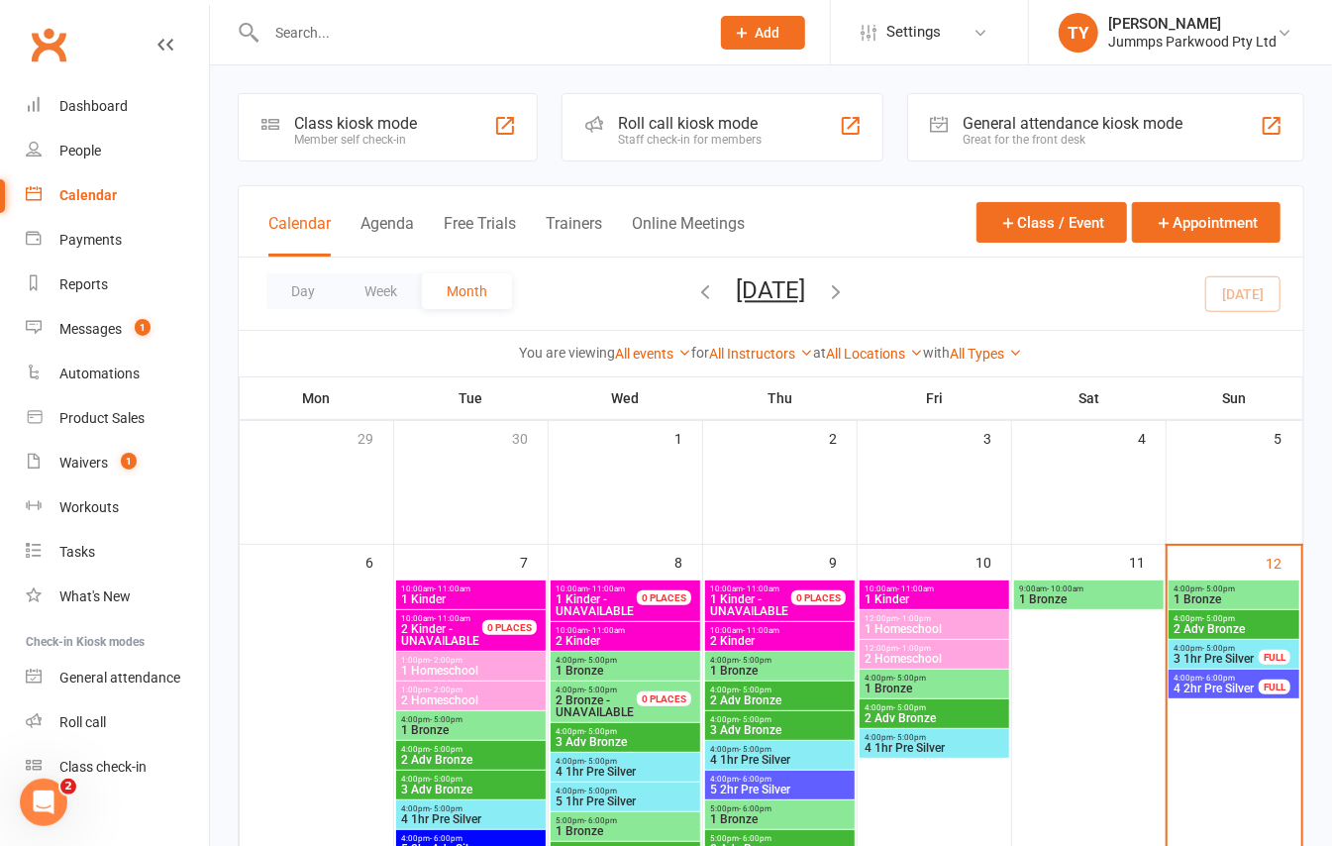
click at [1217, 603] on span "1 Bronze" at bounding box center [1234, 599] width 123 height 12
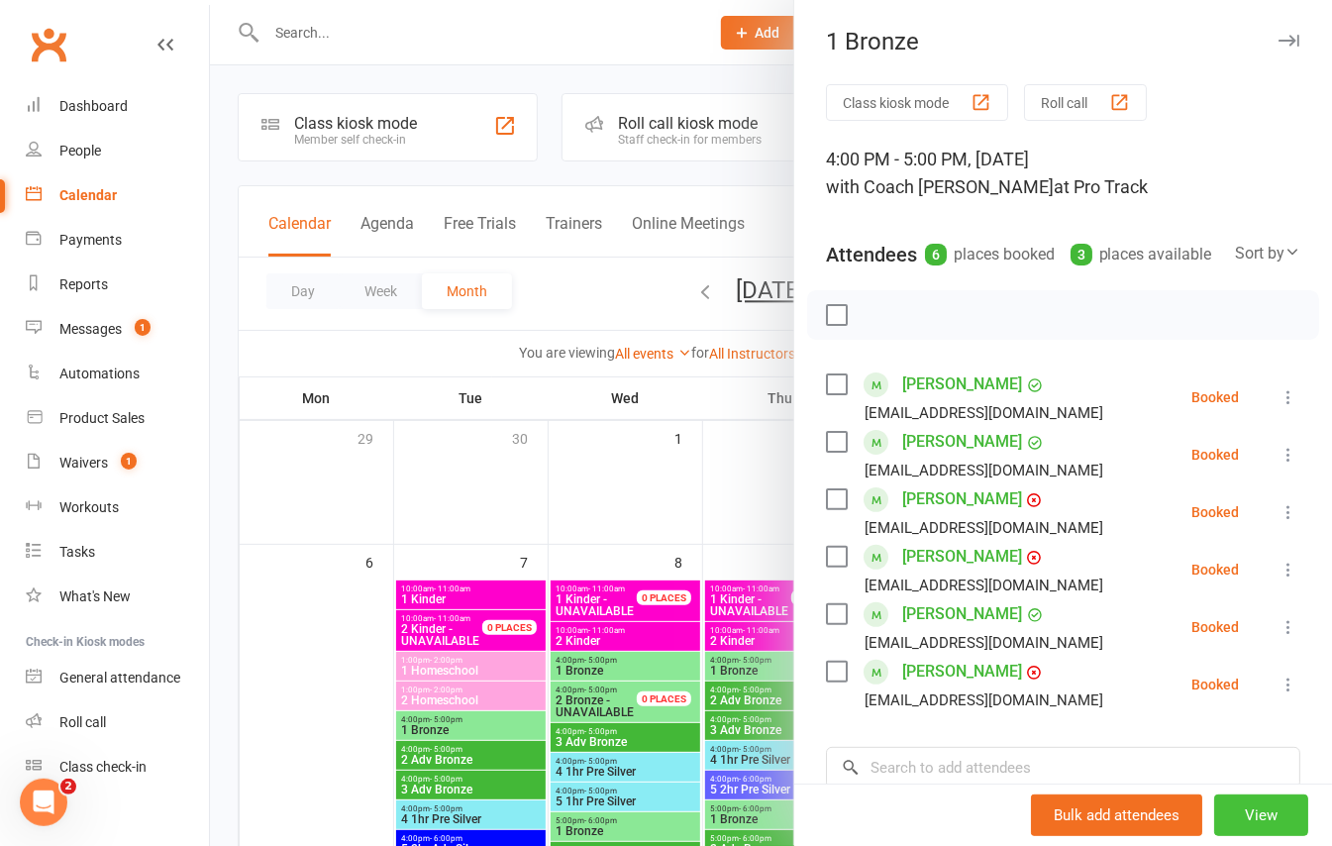
click at [1261, 814] on button "View" at bounding box center [1261, 815] width 94 height 42
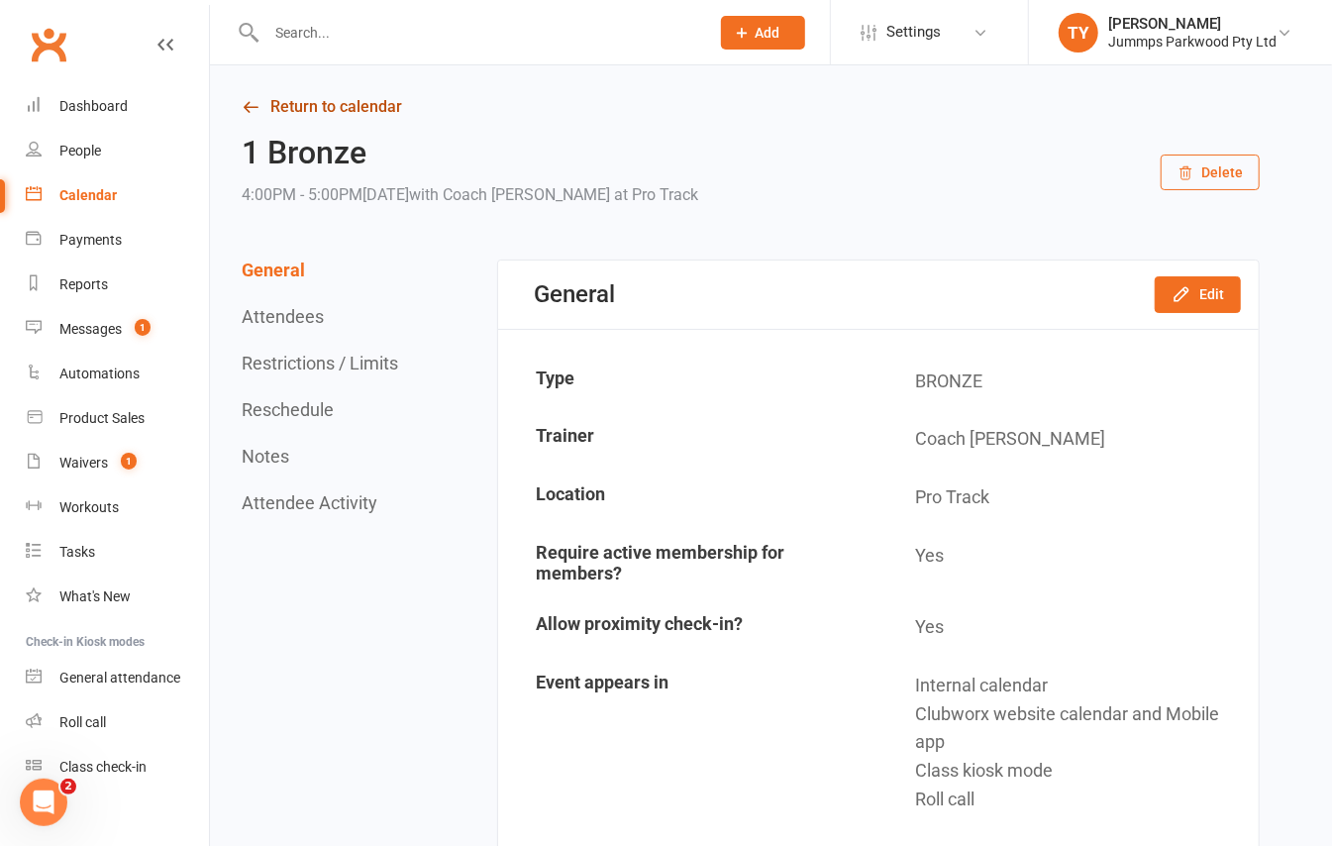
click at [338, 107] on link "Return to calendar" at bounding box center [751, 107] width 1018 height 28
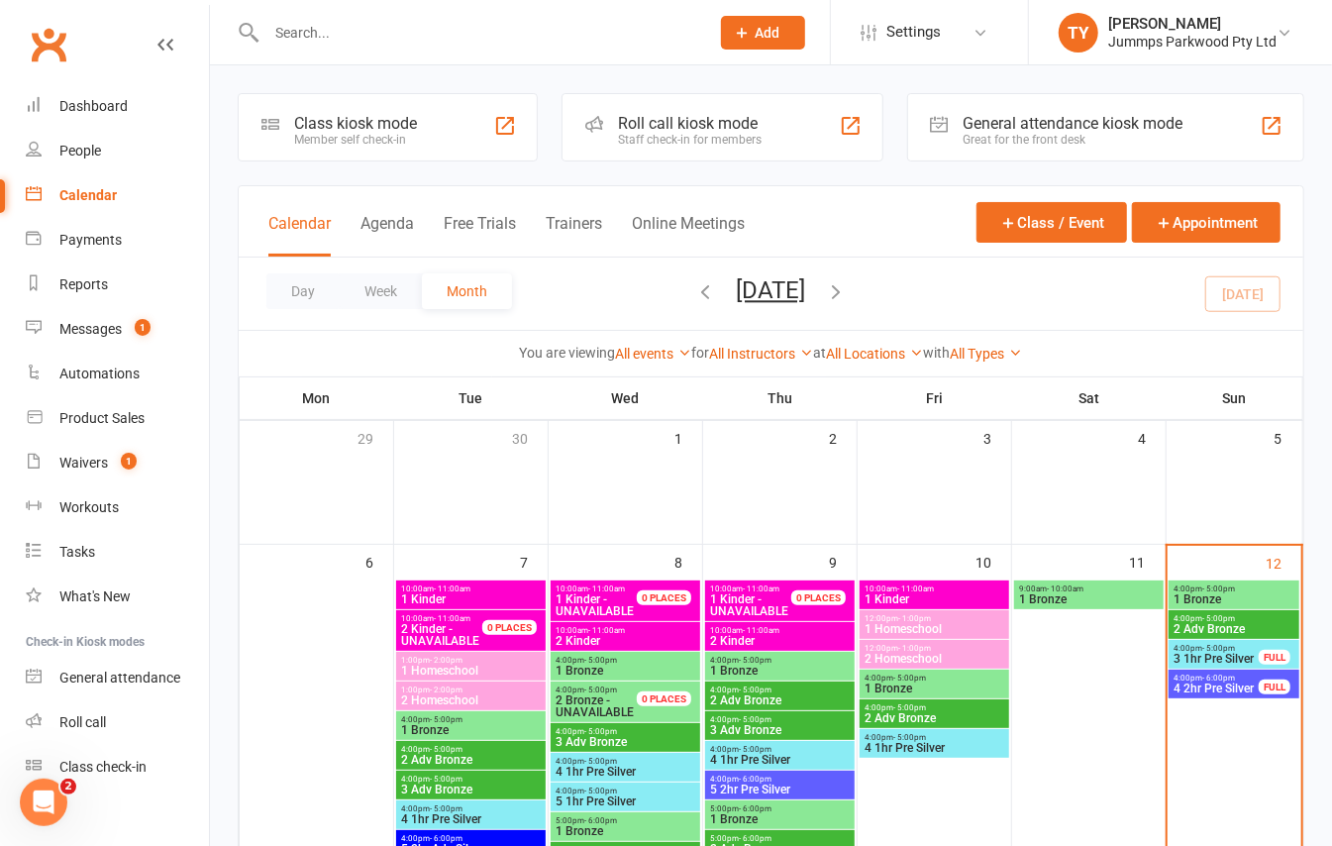
click at [1212, 615] on span "- 5:00pm" at bounding box center [1218, 618] width 33 height 9
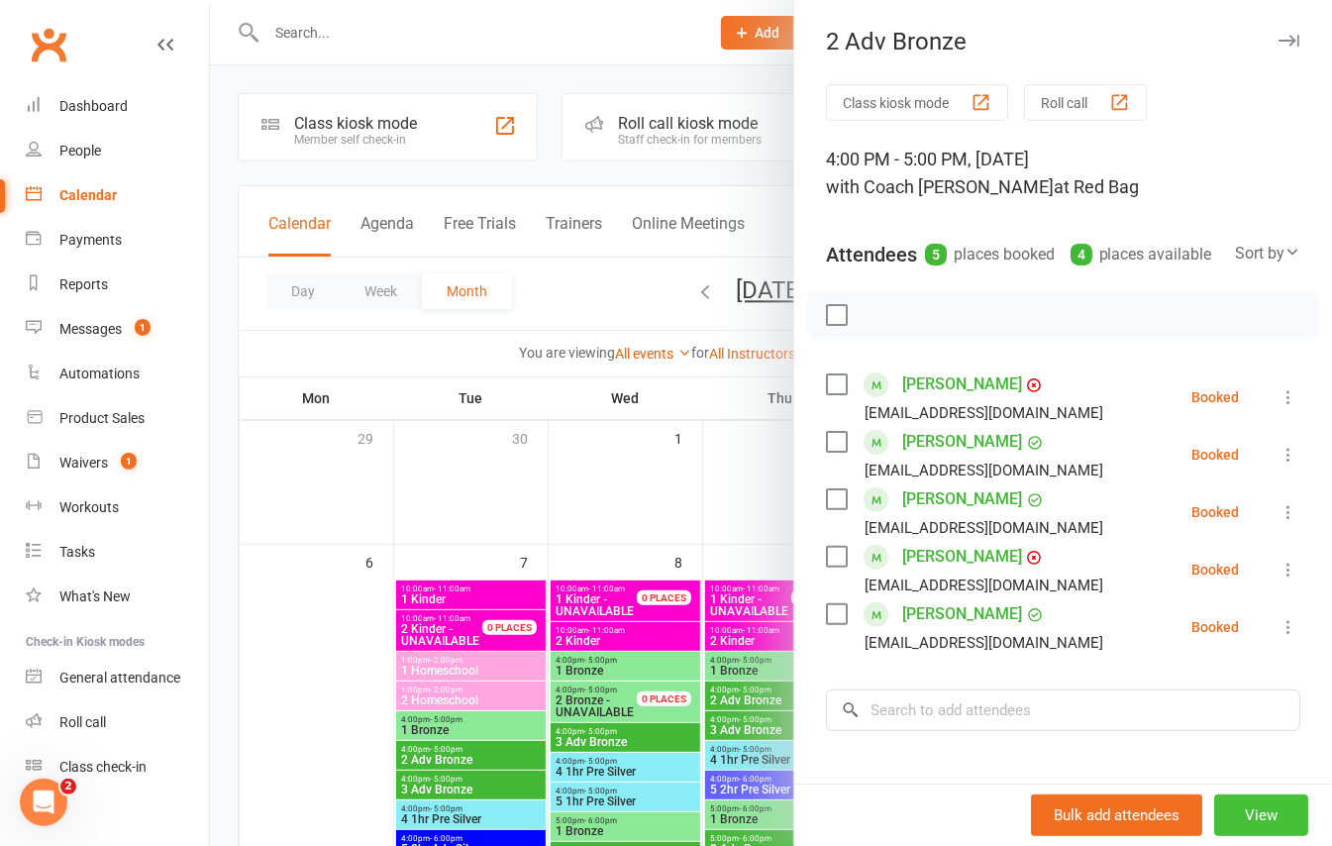
click at [1226, 808] on button "View" at bounding box center [1261, 815] width 94 height 42
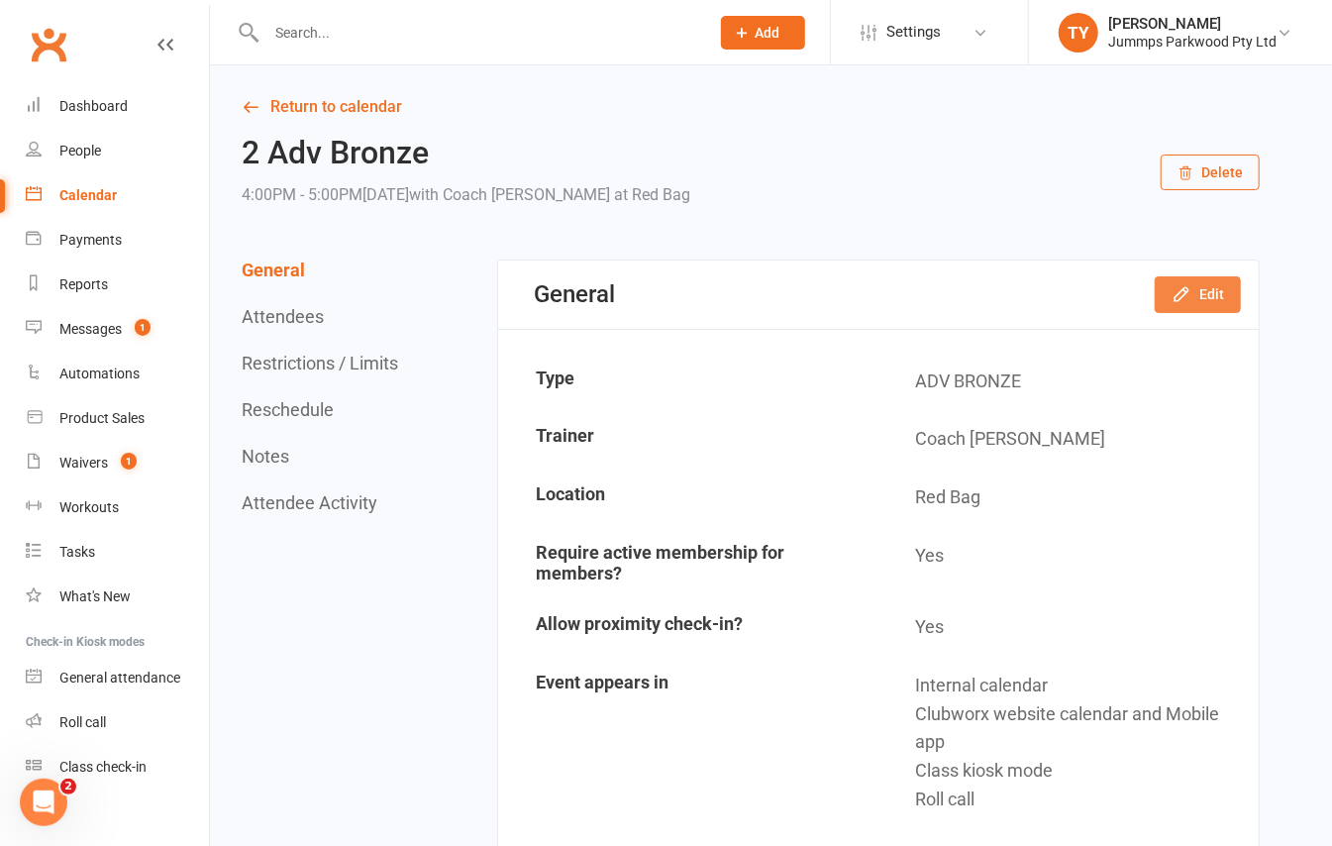
click at [1200, 295] on button "Edit" at bounding box center [1198, 294] width 86 height 36
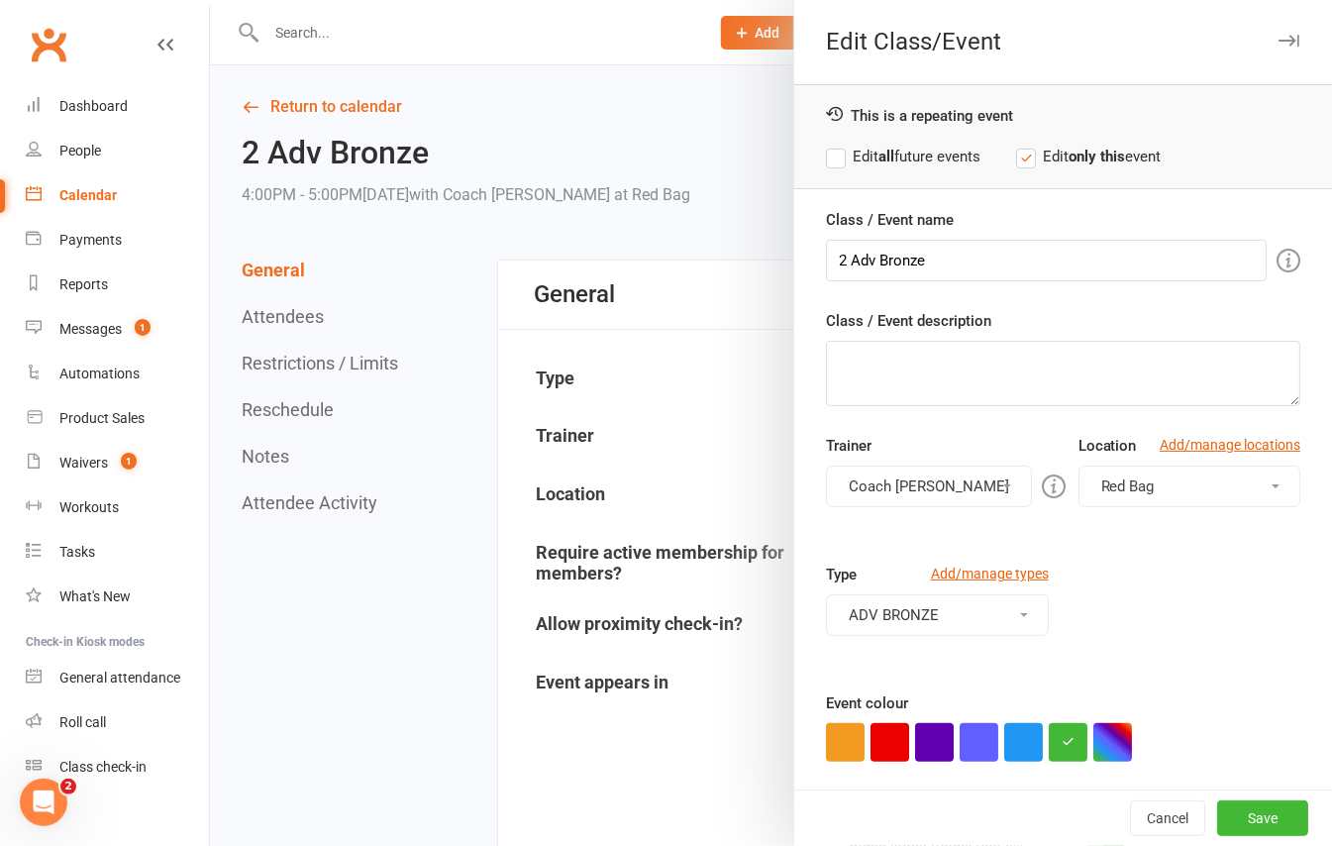
click at [1101, 488] on span "Red Bag" at bounding box center [1127, 486] width 53 height 18
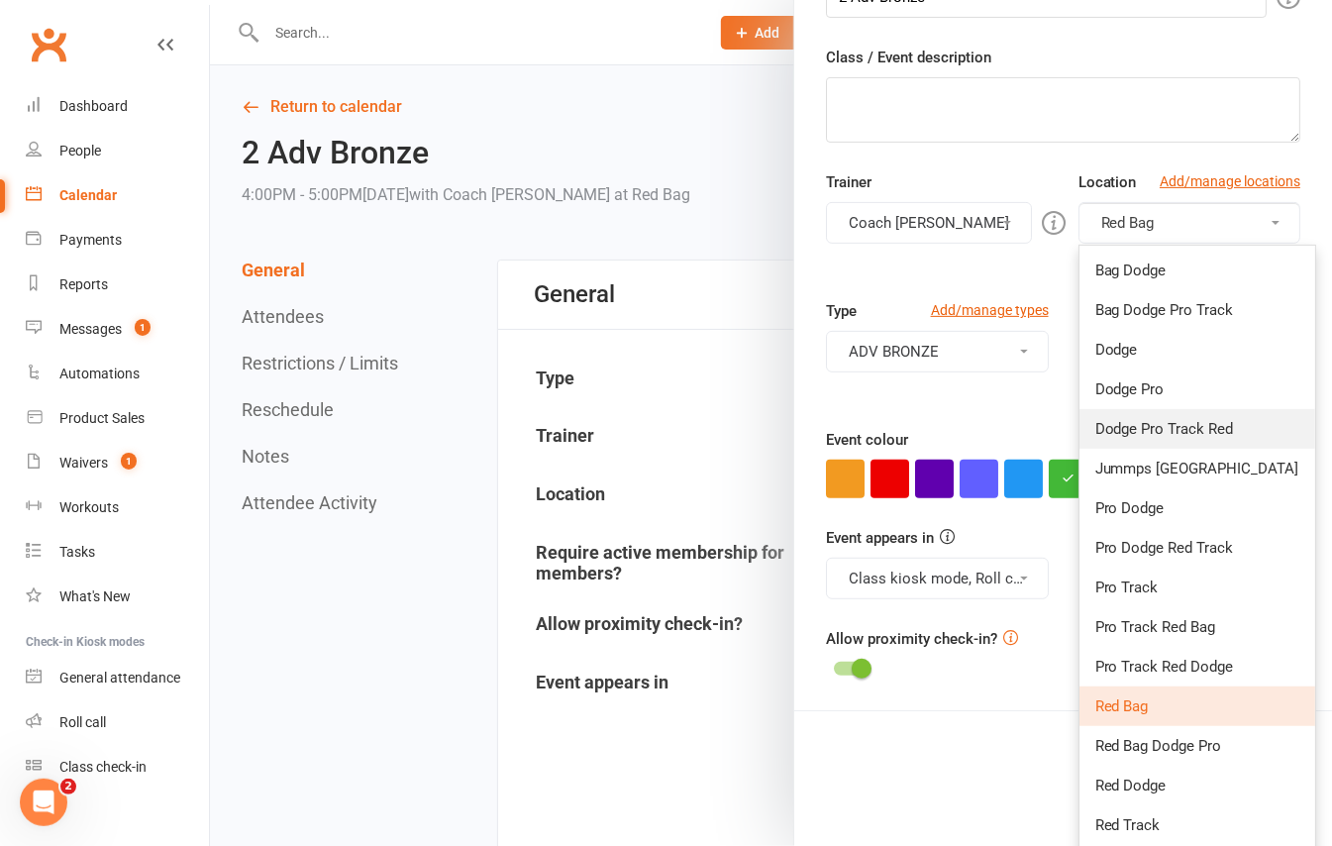
scroll to position [389, 0]
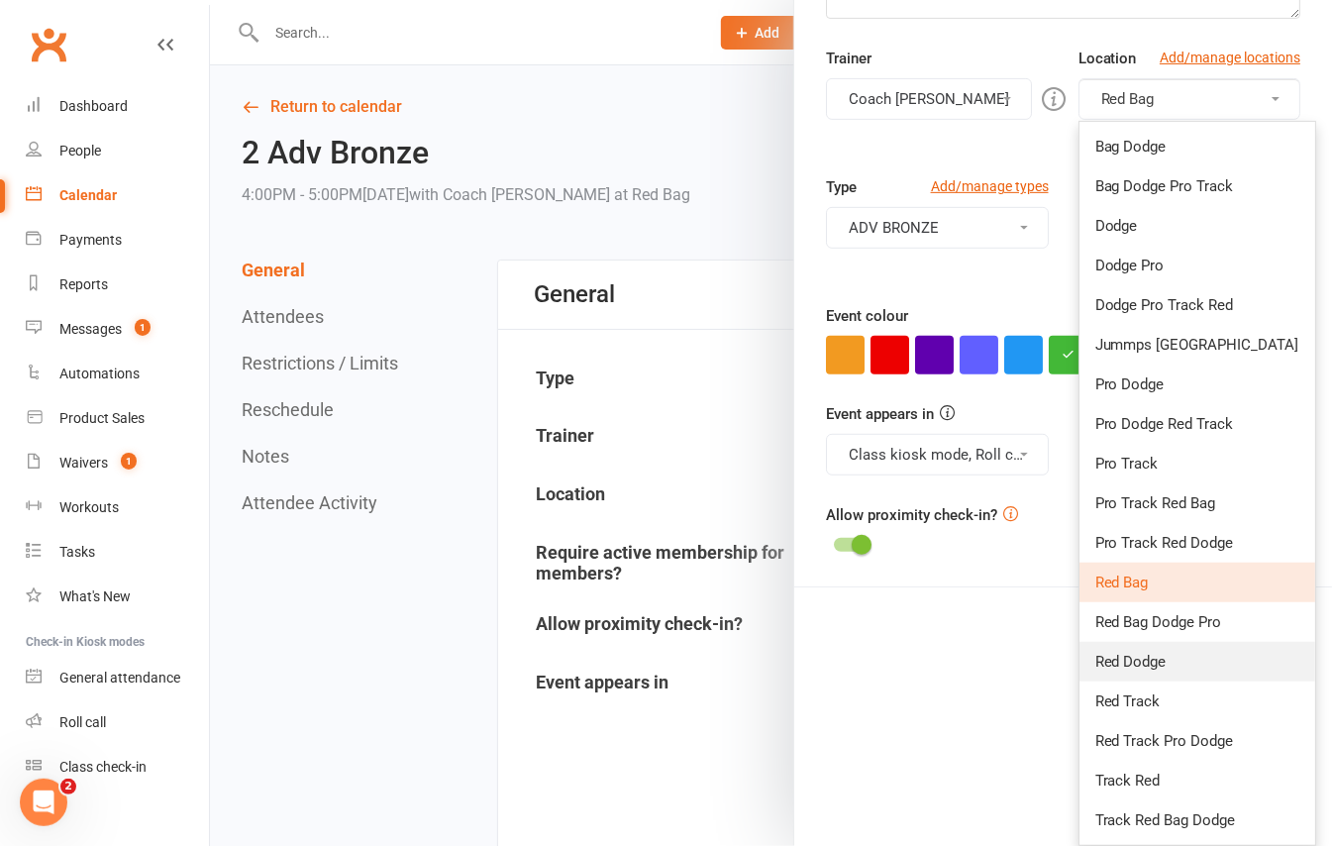
click at [1145, 673] on link "Red Dodge" at bounding box center [1198, 662] width 236 height 40
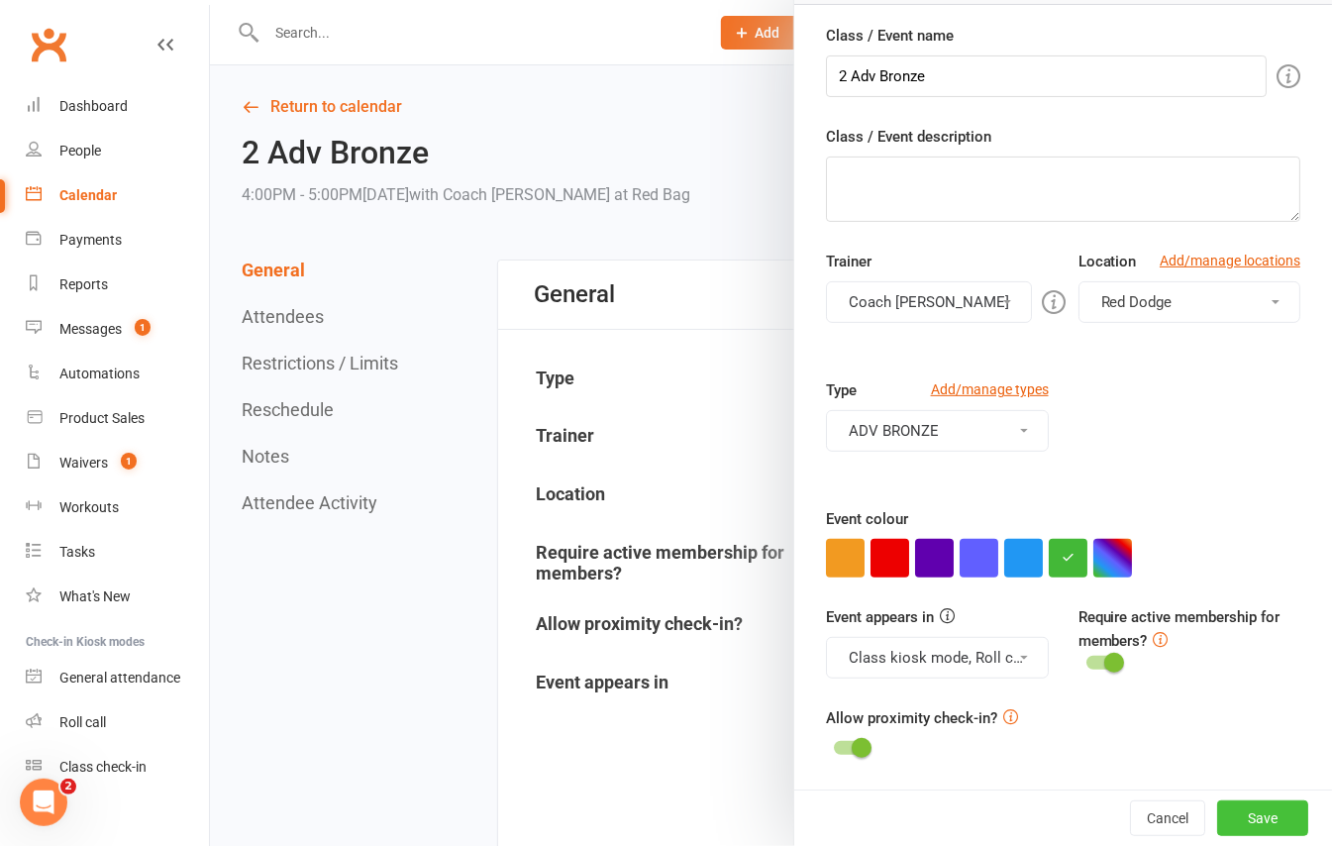
click at [1234, 826] on button "Save" at bounding box center [1262, 818] width 91 height 36
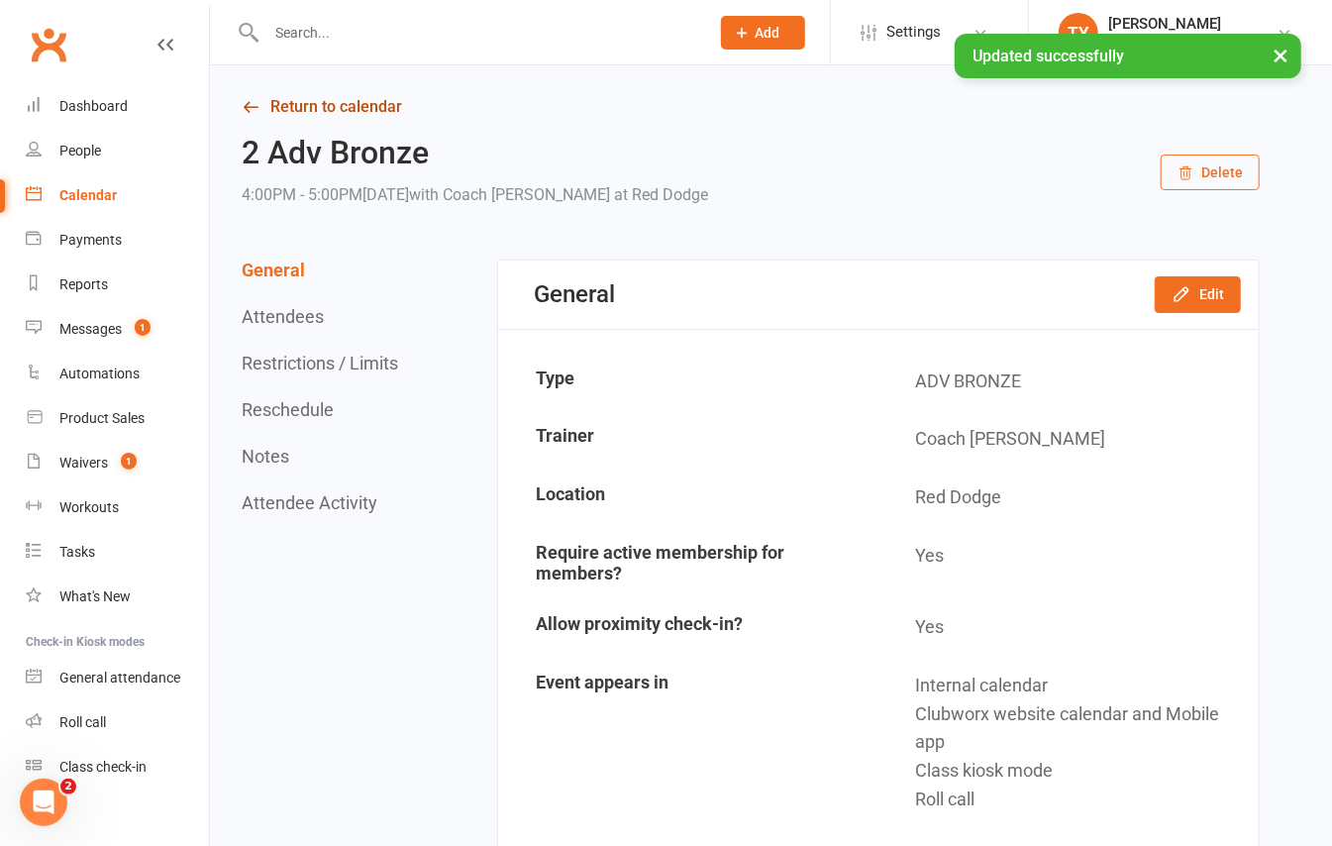
click at [378, 101] on link "Return to calendar" at bounding box center [751, 107] width 1018 height 28
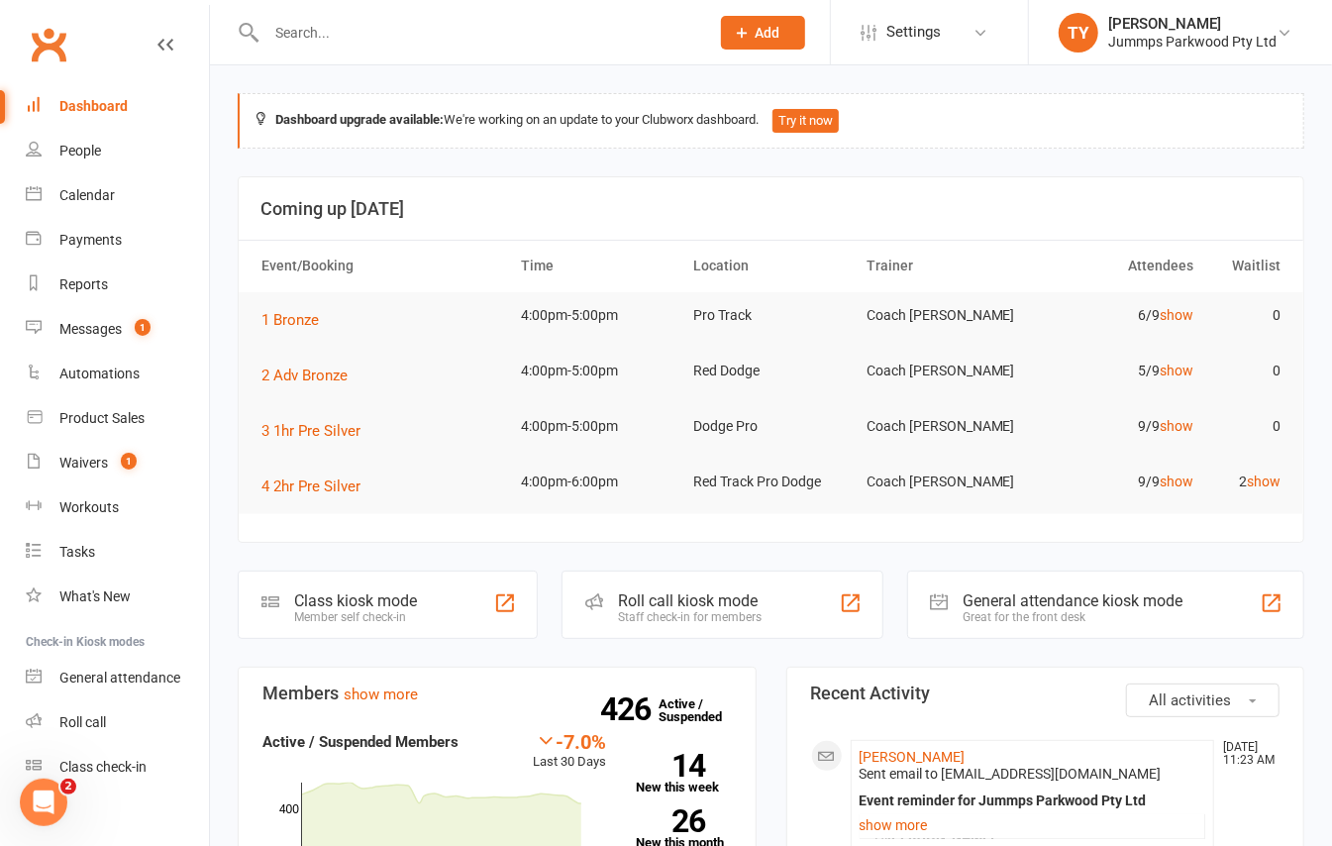
click at [634, 602] on div "Roll call kiosk mode" at bounding box center [690, 600] width 144 height 19
